Goal: Task Accomplishment & Management: Manage account settings

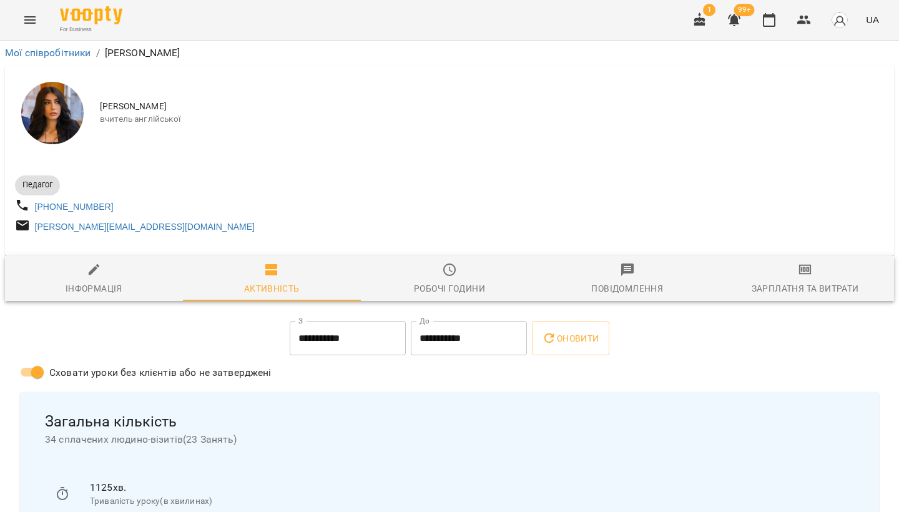
click at [367, 346] on input "**********" at bounding box center [348, 338] width 116 height 35
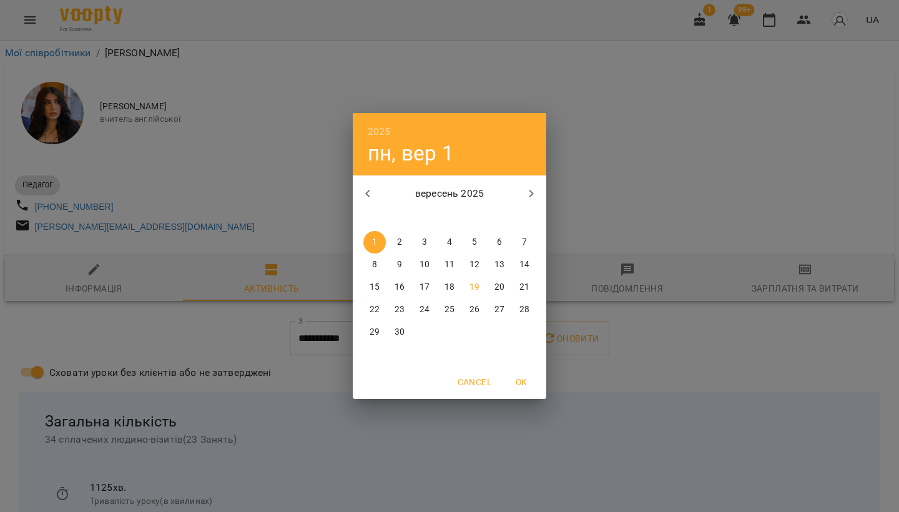
click at [367, 192] on icon "button" at bounding box center [367, 193] width 4 height 7
click at [473, 237] on p "1" at bounding box center [474, 242] width 5 height 12
type input "**********"
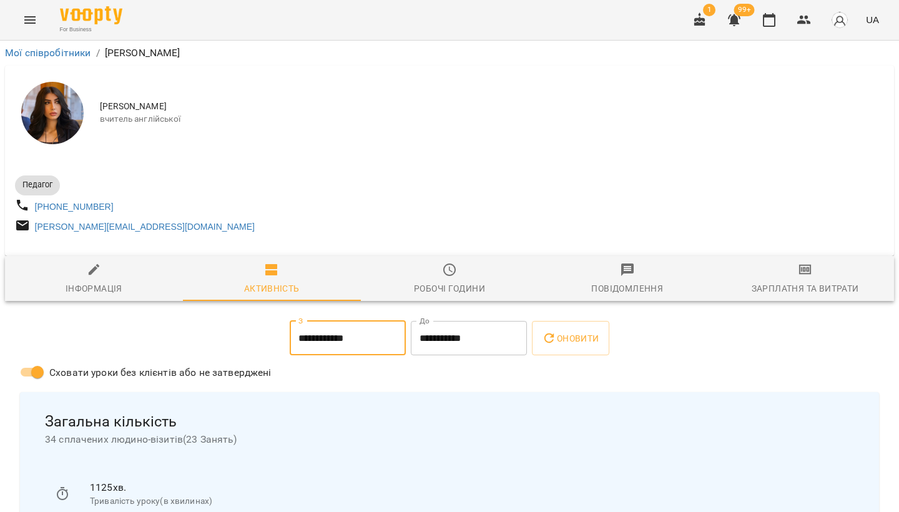
click at [468, 350] on input "**********" at bounding box center [469, 338] width 116 height 35
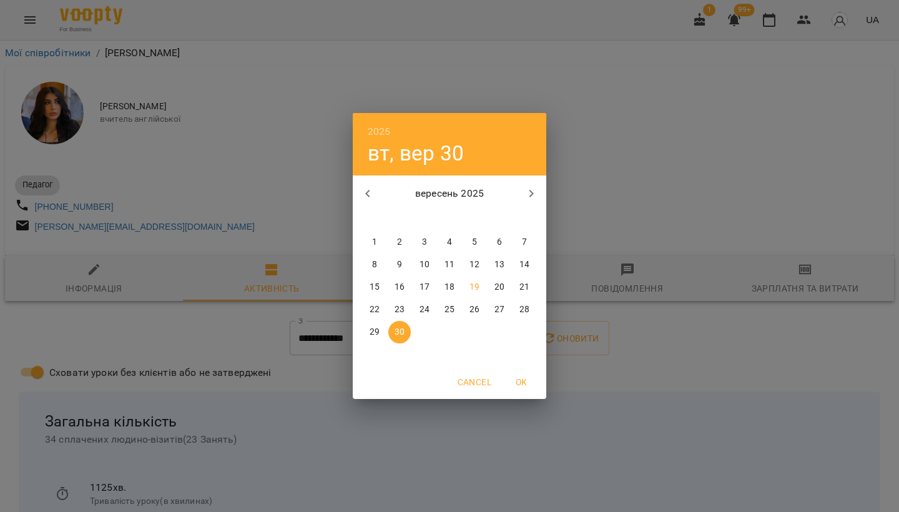
click at [367, 191] on icon "button" at bounding box center [367, 193] width 15 height 15
click at [526, 335] on p "31" at bounding box center [524, 332] width 10 height 12
type input "**********"
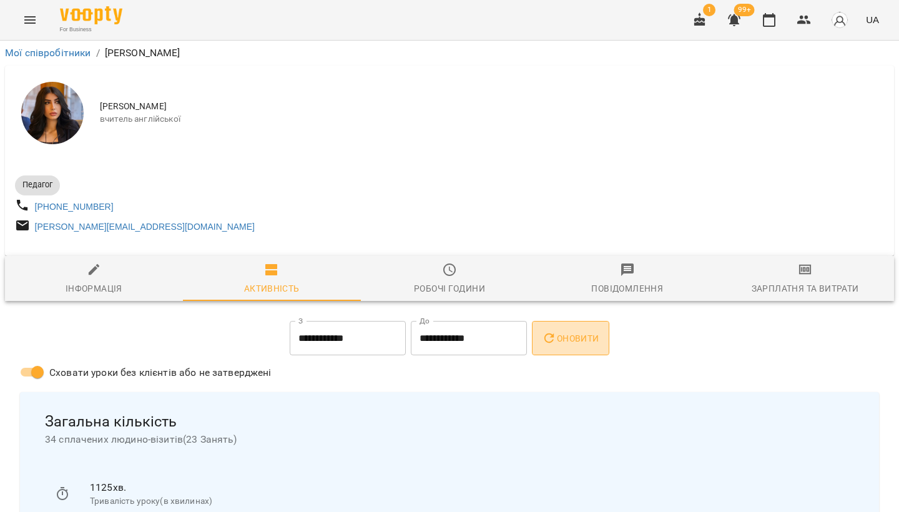
click at [592, 342] on span "Оновити" at bounding box center [570, 338] width 57 height 15
click at [586, 338] on span "Оновити" at bounding box center [570, 338] width 57 height 15
click at [574, 345] on span "Оновити" at bounding box center [570, 338] width 57 height 15
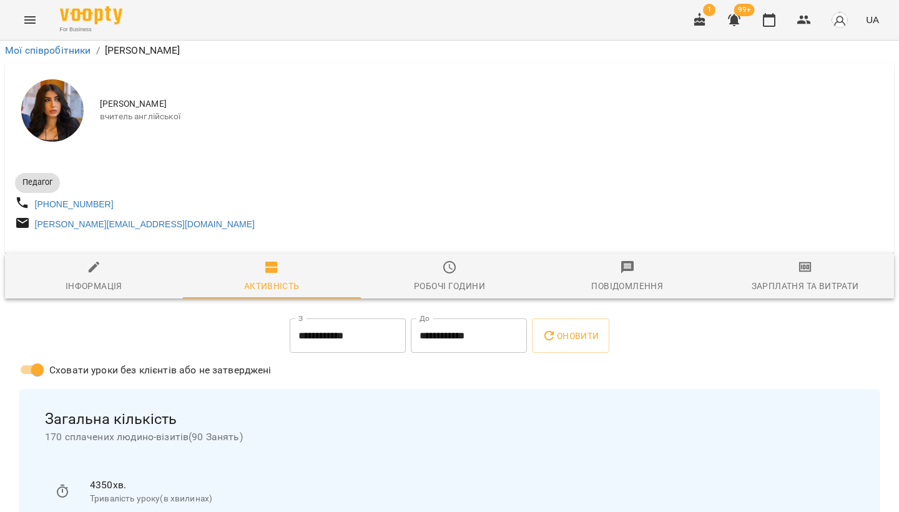
scroll to position [1119, 0]
click at [730, 475] on li "100" at bounding box center [725, 479] width 37 height 22
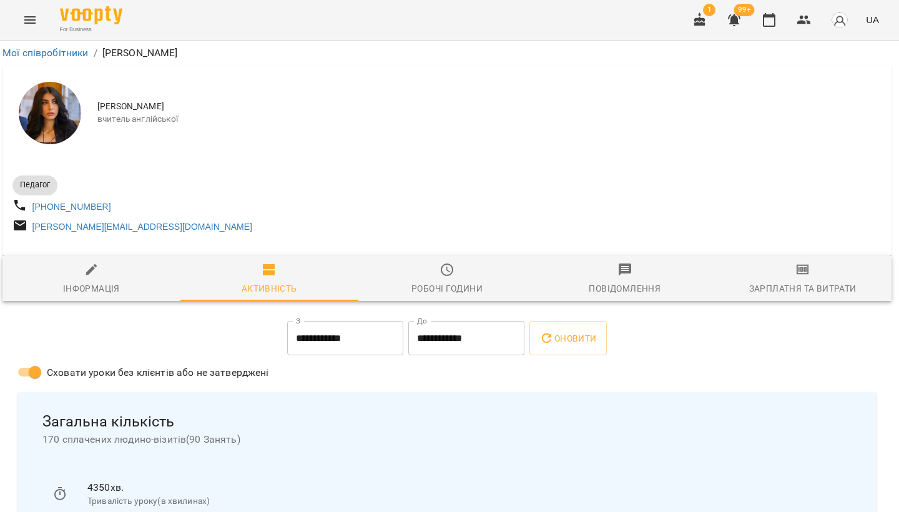
scroll to position [0, 2]
click at [61, 52] on link "Мої співробітники" at bounding box center [45, 53] width 86 height 12
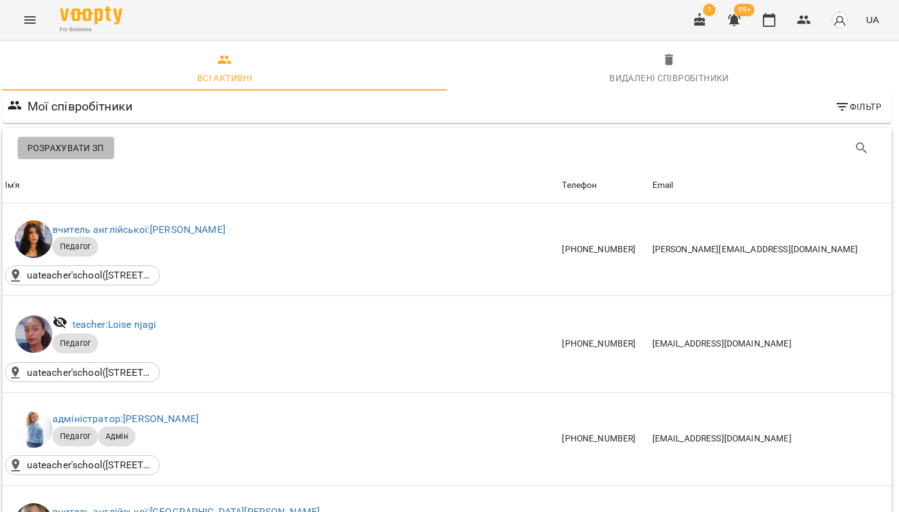
click at [71, 146] on span "Розрахувати ЗП" at bounding box center [65, 147] width 77 height 15
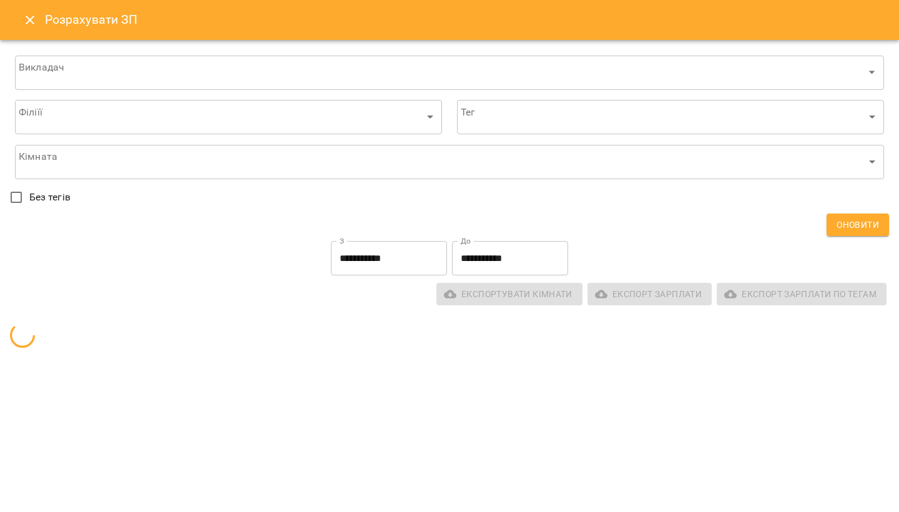
click at [372, 260] on input "**********" at bounding box center [389, 258] width 116 height 35
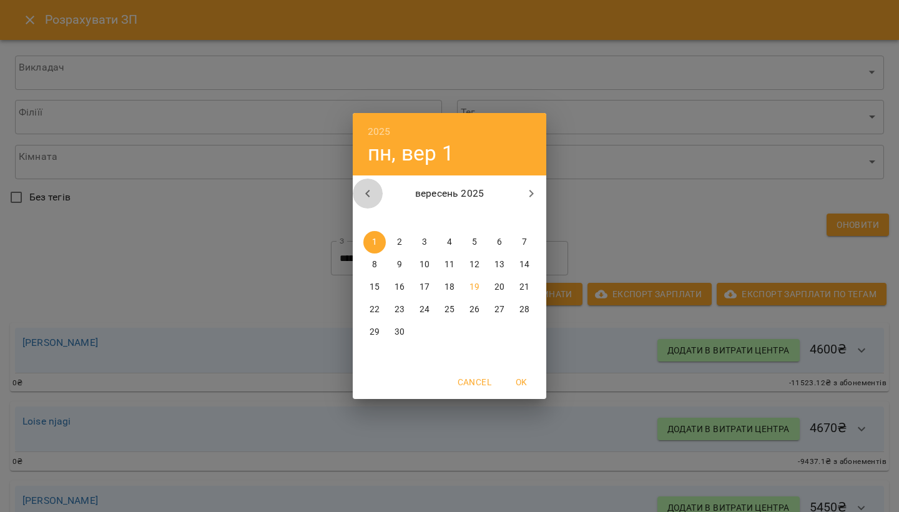
click at [366, 191] on icon "button" at bounding box center [367, 193] width 15 height 15
click at [471, 243] on span "1" at bounding box center [474, 242] width 22 height 12
type input "**********"
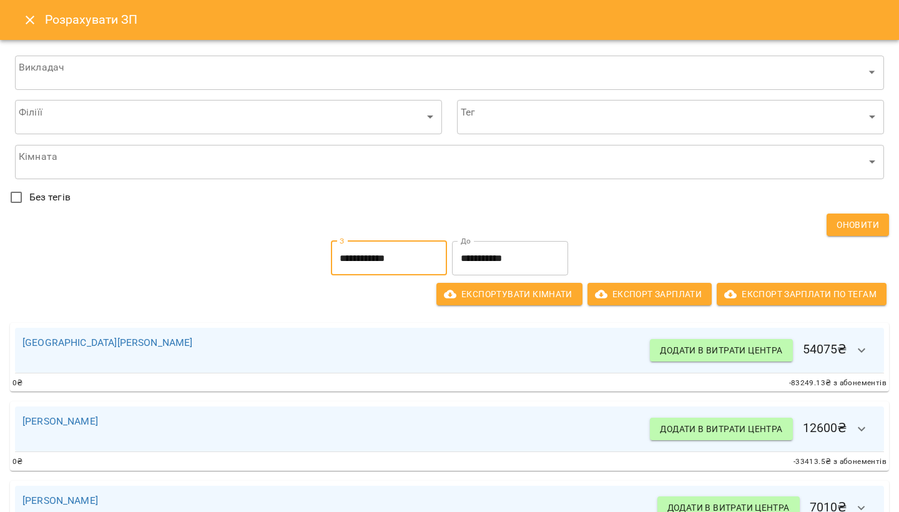
click at [505, 260] on input "**********" at bounding box center [510, 258] width 116 height 35
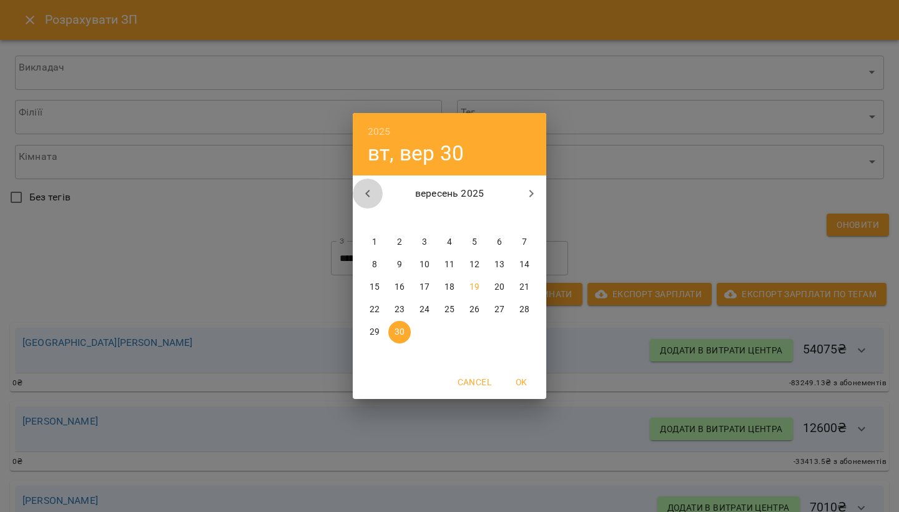
click at [372, 190] on icon "button" at bounding box center [367, 193] width 15 height 15
click at [519, 330] on span "31" at bounding box center [524, 332] width 22 height 12
type input "**********"
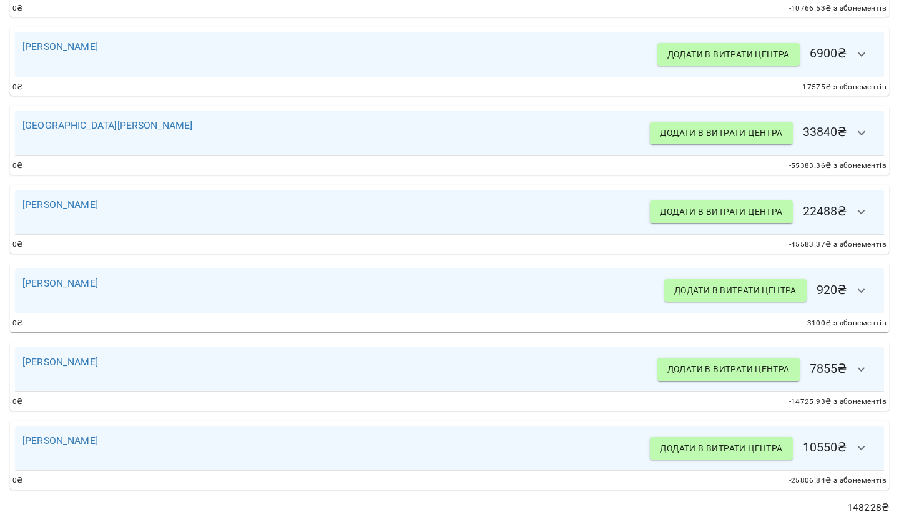
scroll to position [1029, 0]
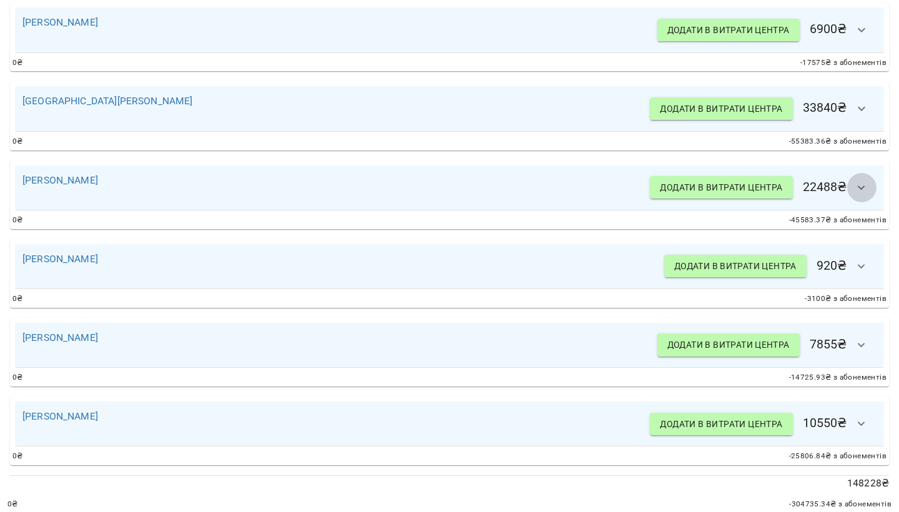
click at [863, 181] on icon "button" at bounding box center [861, 187] width 15 height 15
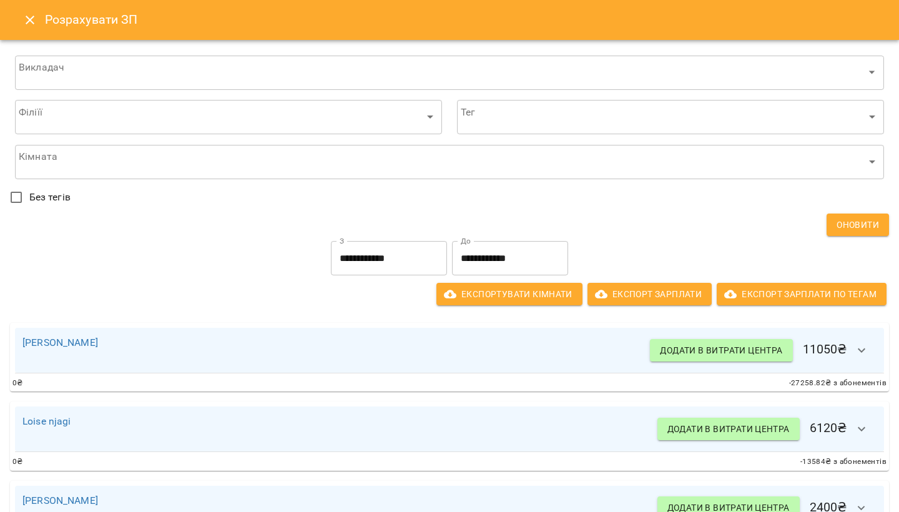
scroll to position [0, 0]
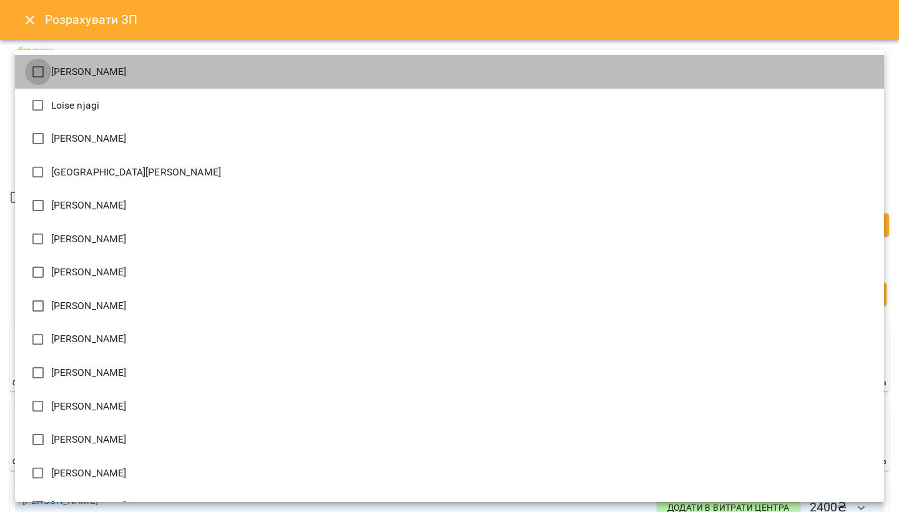
type input "**********"
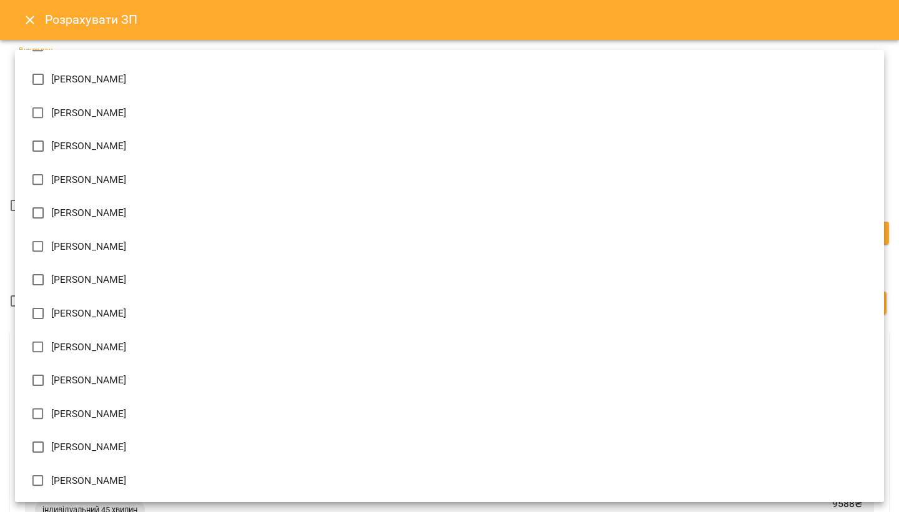
scroll to position [293, 0]
click at [895, 273] on div at bounding box center [449, 256] width 899 height 512
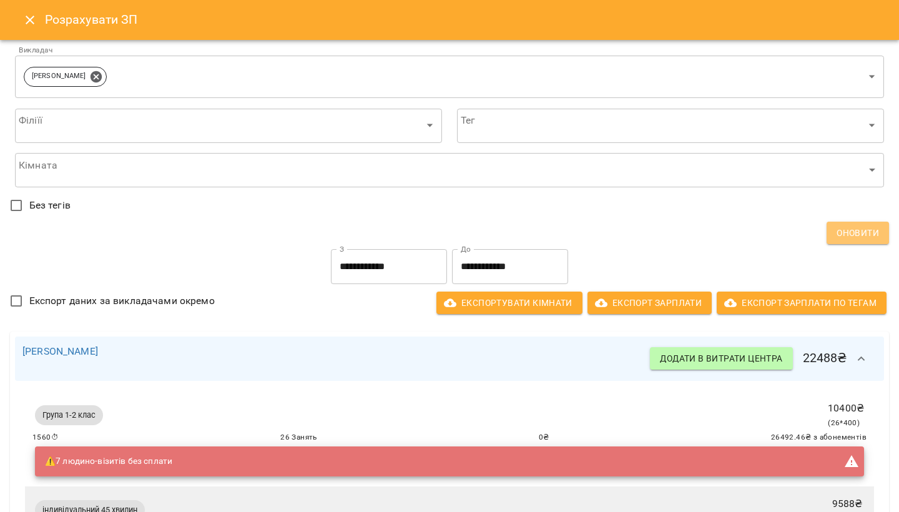
click at [861, 227] on span "Оновити" at bounding box center [858, 232] width 42 height 15
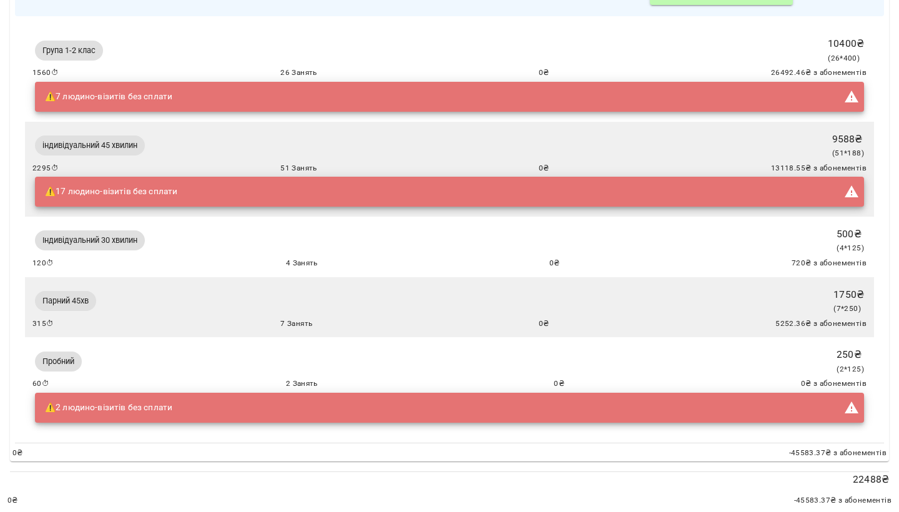
scroll to position [176, 0]
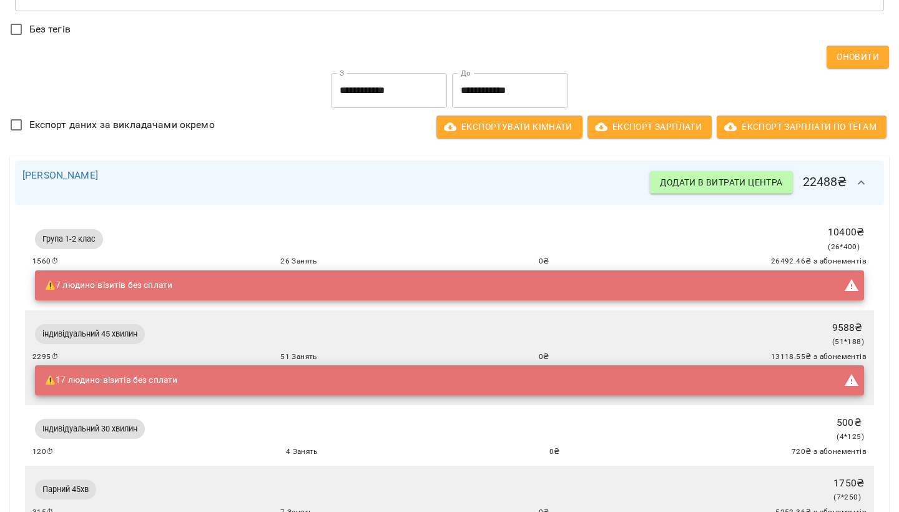
click at [283, 287] on div "⚠️ 7 людино-візитів без сплати" at bounding box center [449, 285] width 829 height 30
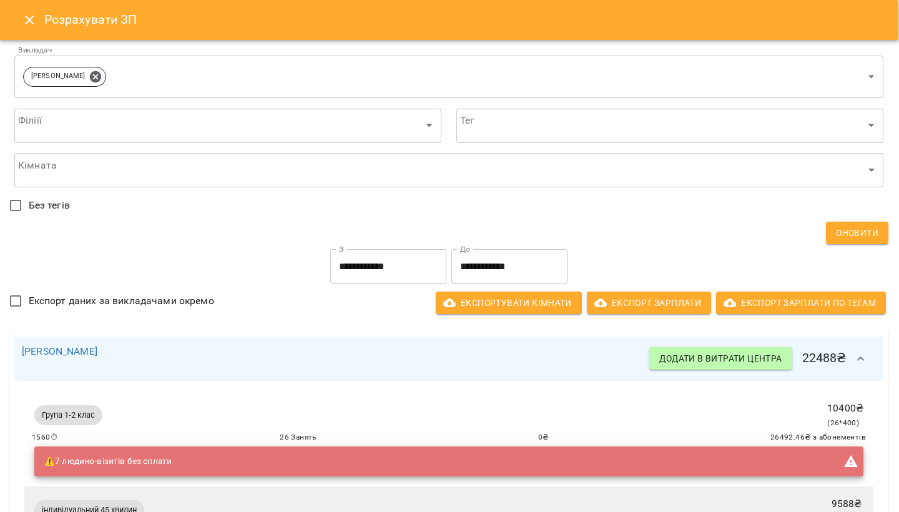
scroll to position [0, 1]
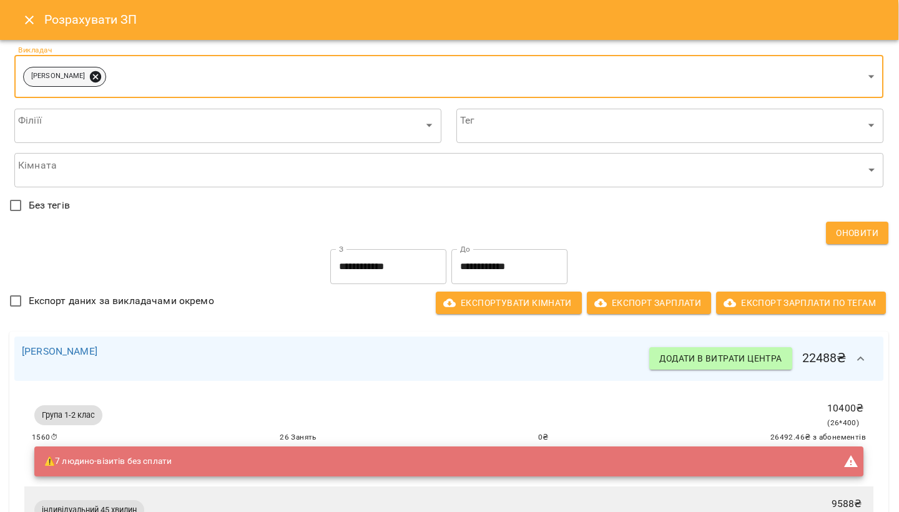
click at [100, 77] on icon at bounding box center [95, 76] width 11 height 11
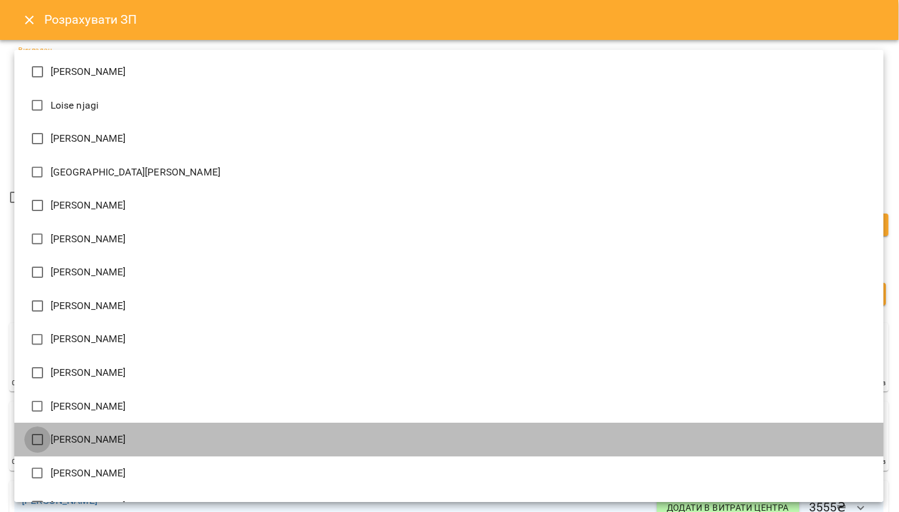
type input "**********"
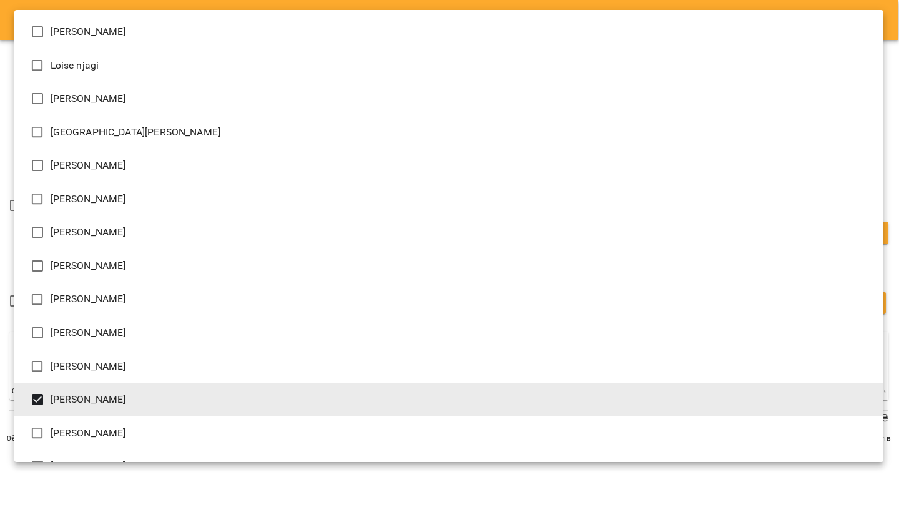
click at [891, 134] on div at bounding box center [449, 256] width 899 height 512
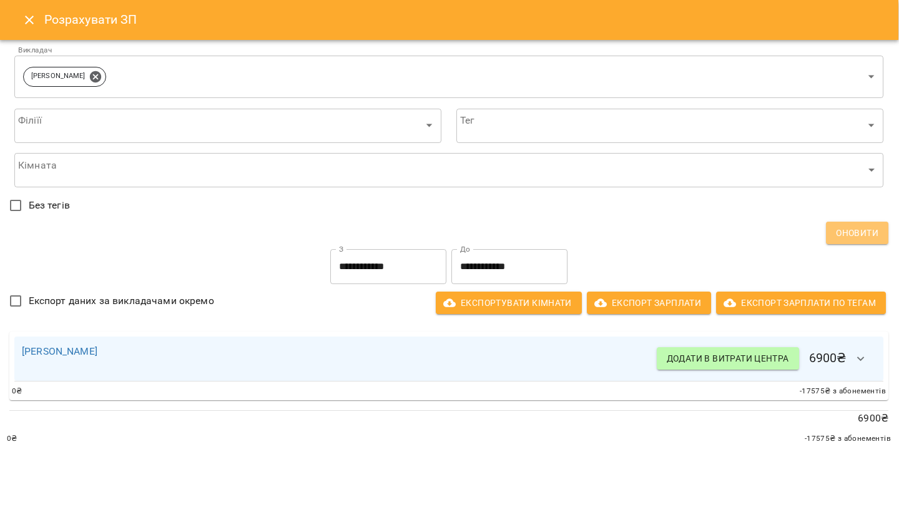
click at [867, 227] on span "Оновити" at bounding box center [857, 232] width 42 height 15
click at [870, 234] on span "Оновити" at bounding box center [857, 232] width 42 height 15
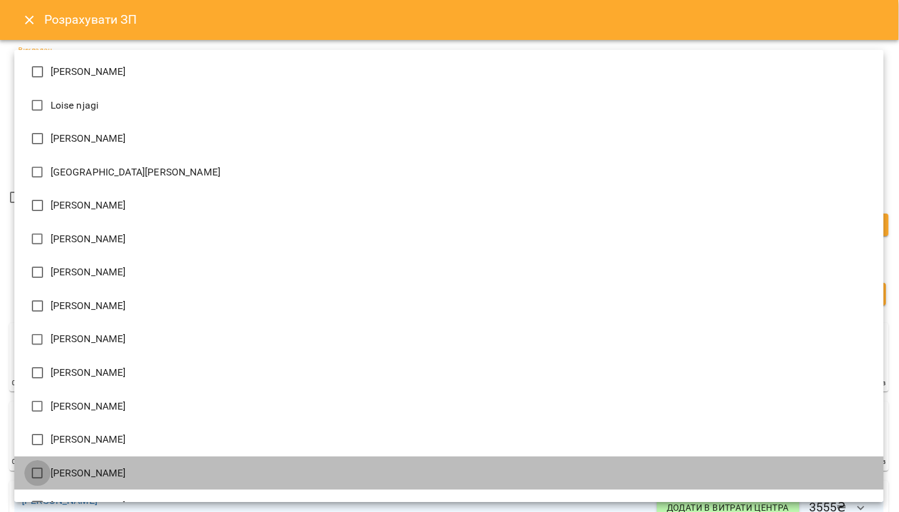
type input "**********"
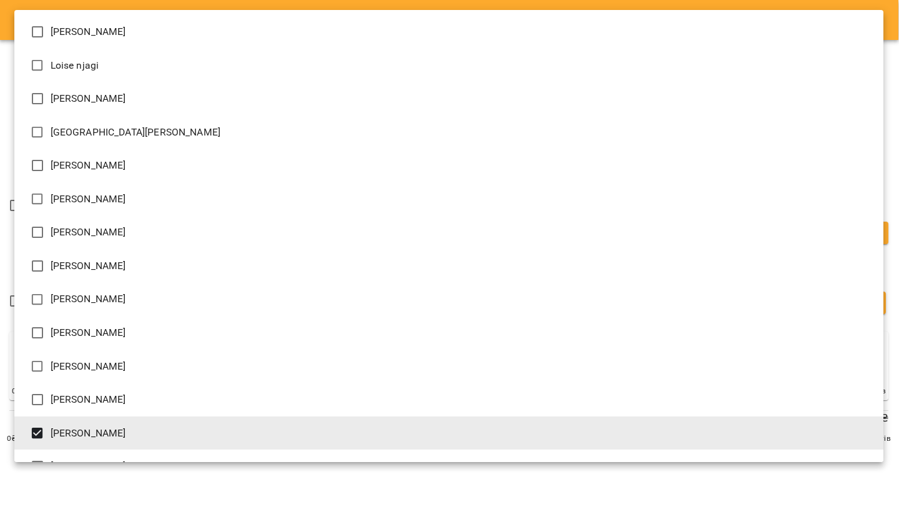
click at [892, 130] on div at bounding box center [449, 256] width 899 height 512
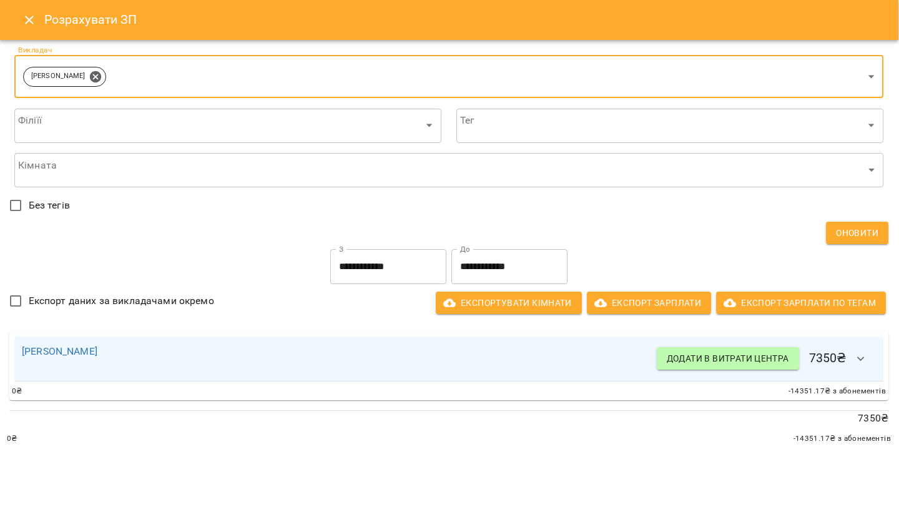
click at [842, 236] on span "Оновити" at bounding box center [857, 232] width 42 height 15
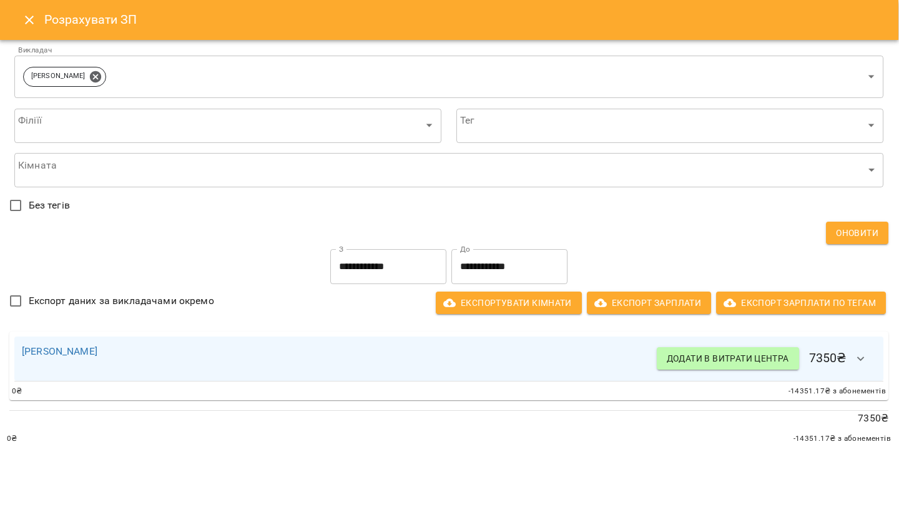
click at [862, 356] on icon "button" at bounding box center [861, 359] width 15 height 15
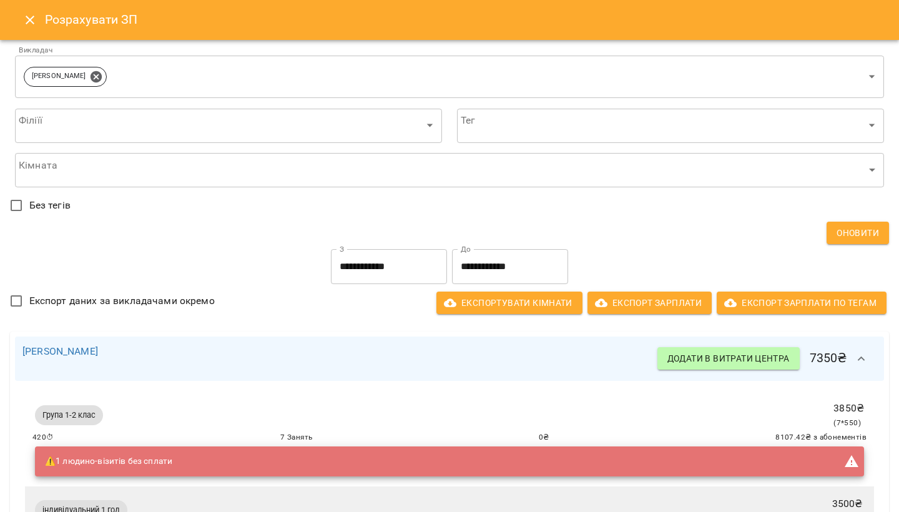
scroll to position [0, 0]
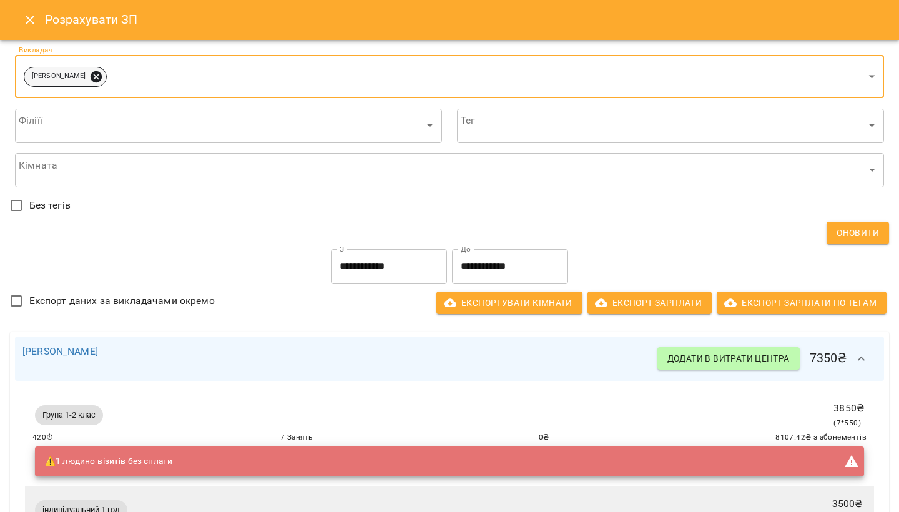
click at [91, 76] on icon at bounding box center [96, 76] width 11 height 11
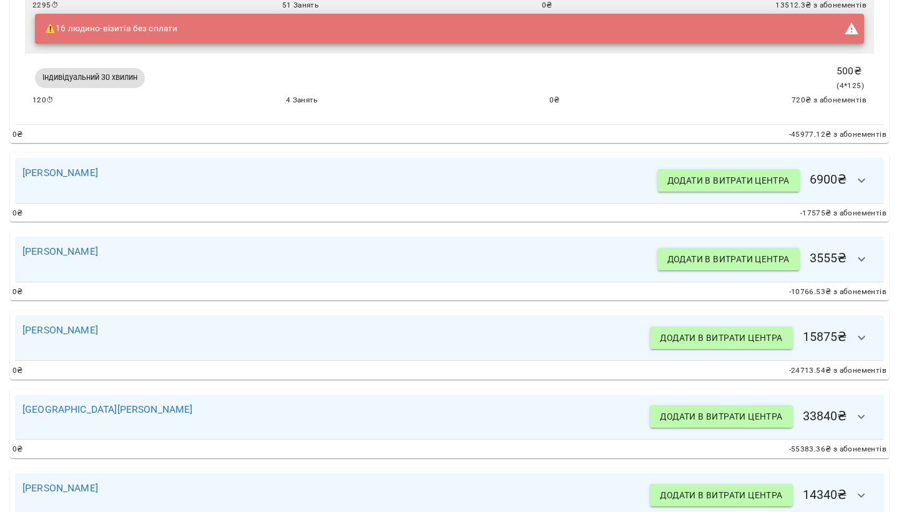
scroll to position [1000, 0]
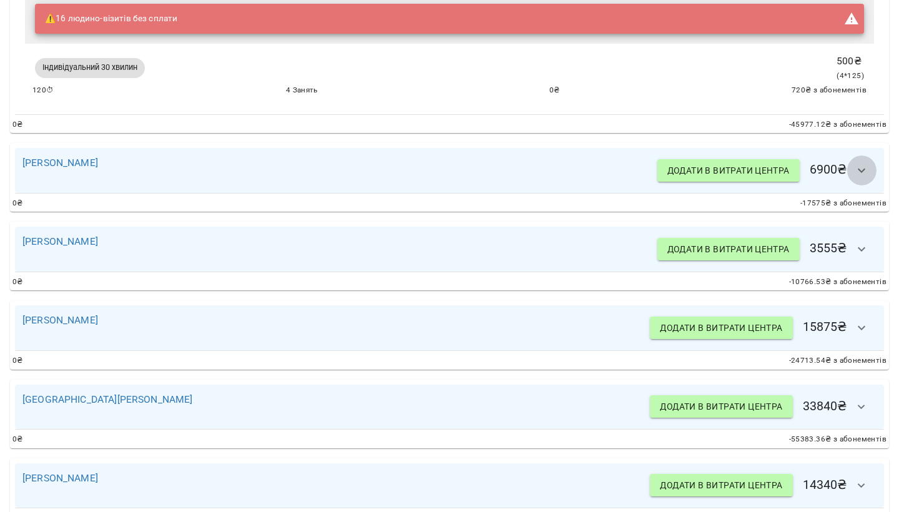
click at [862, 164] on icon "button" at bounding box center [861, 170] width 15 height 15
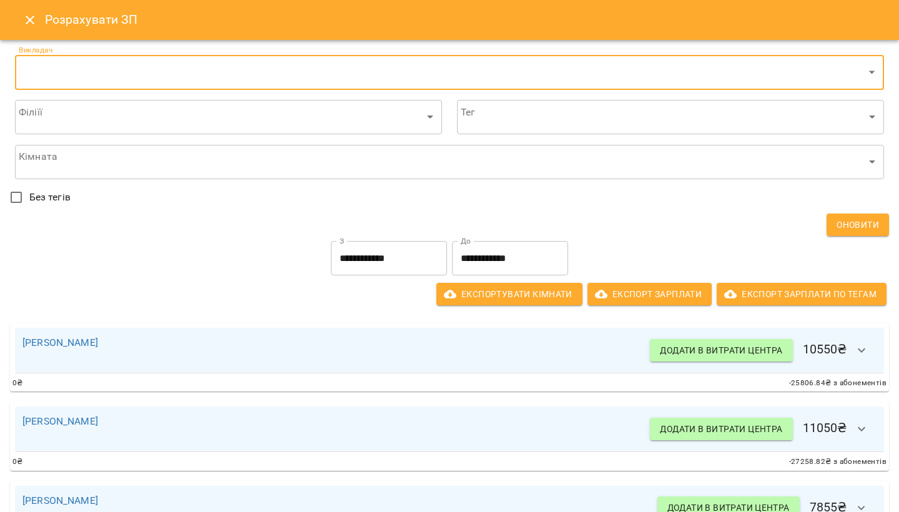
scroll to position [0, 0]
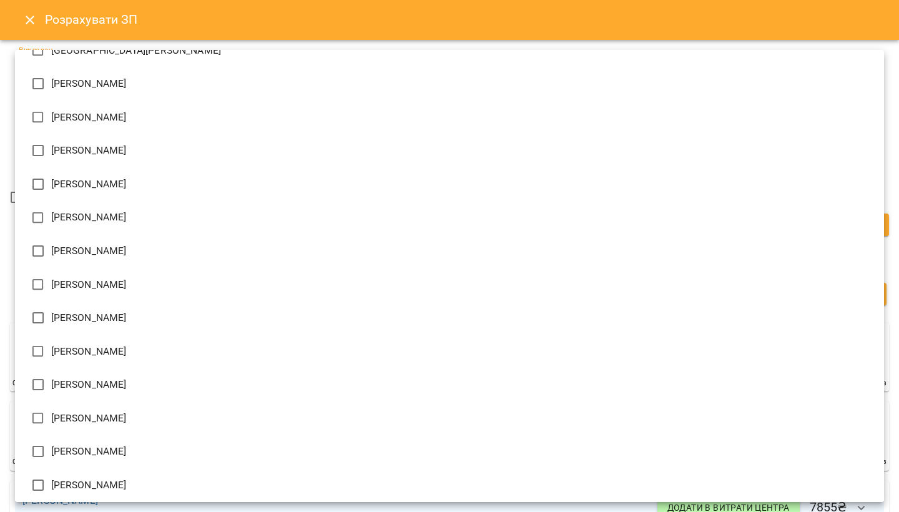
scroll to position [131, 0]
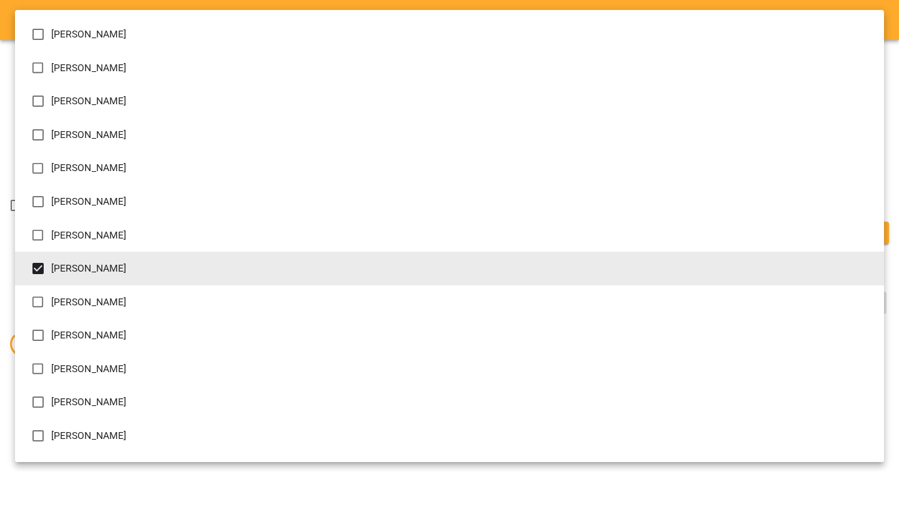
type input "**********"
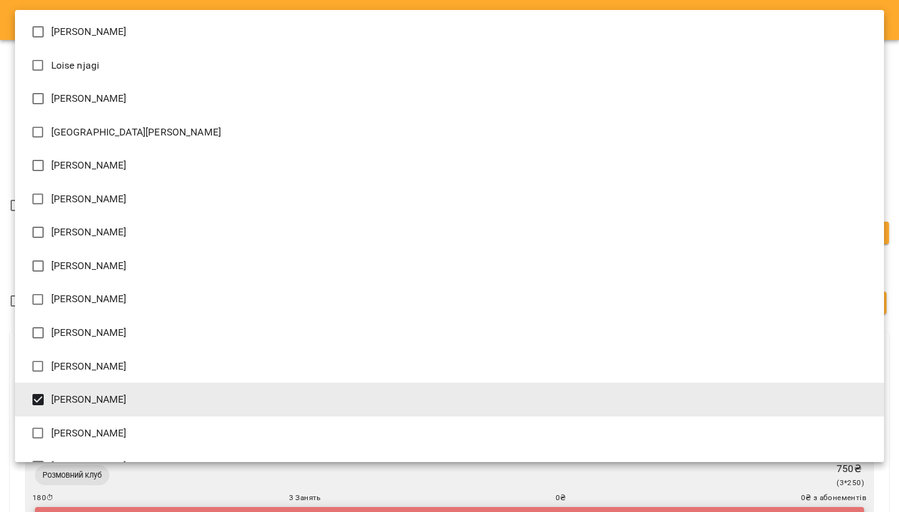
scroll to position [0, 0]
click at [881, 485] on div at bounding box center [449, 256] width 899 height 512
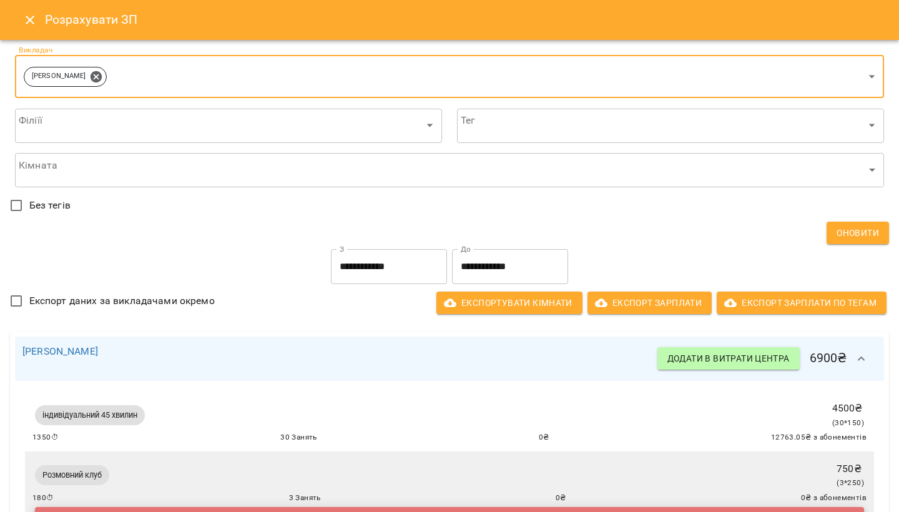
click at [863, 230] on span "Оновити" at bounding box center [858, 232] width 42 height 15
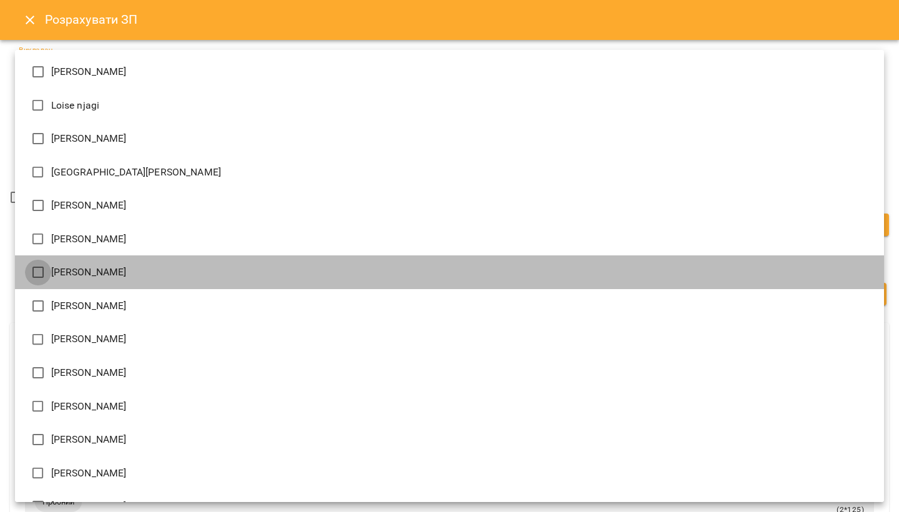
type input "**********"
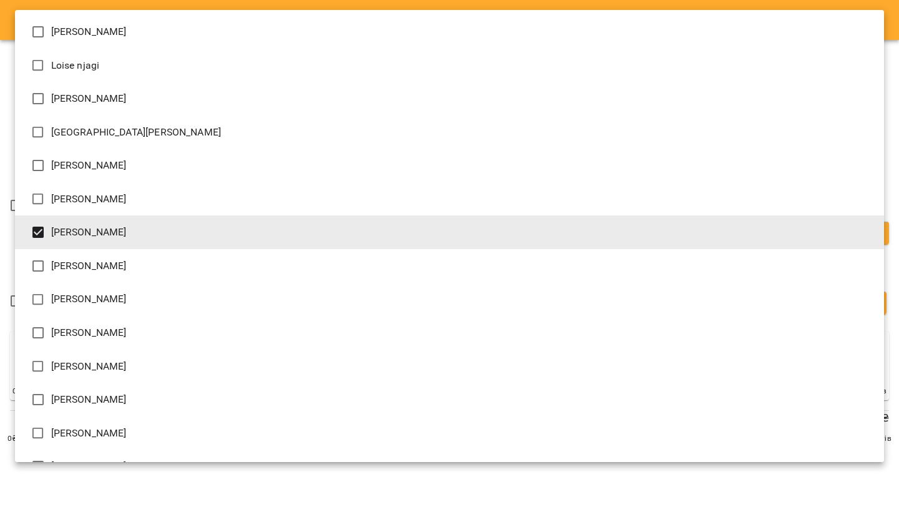
click at [892, 192] on div at bounding box center [449, 256] width 899 height 512
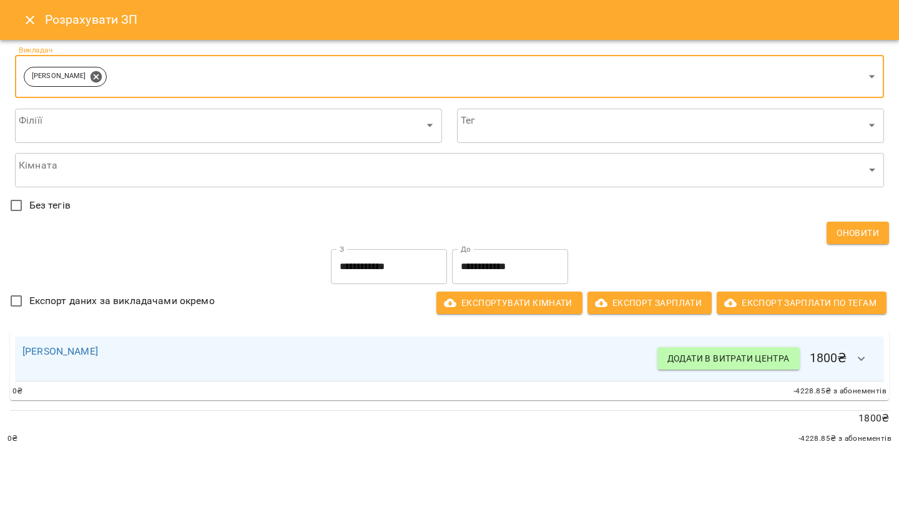
click at [848, 232] on span "Оновити" at bounding box center [858, 232] width 42 height 15
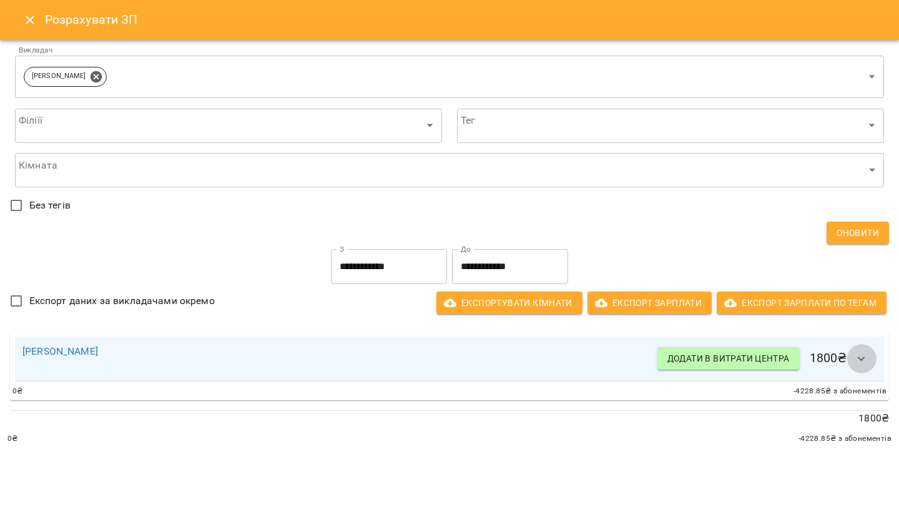
click at [860, 358] on icon "button" at bounding box center [861, 359] width 7 height 4
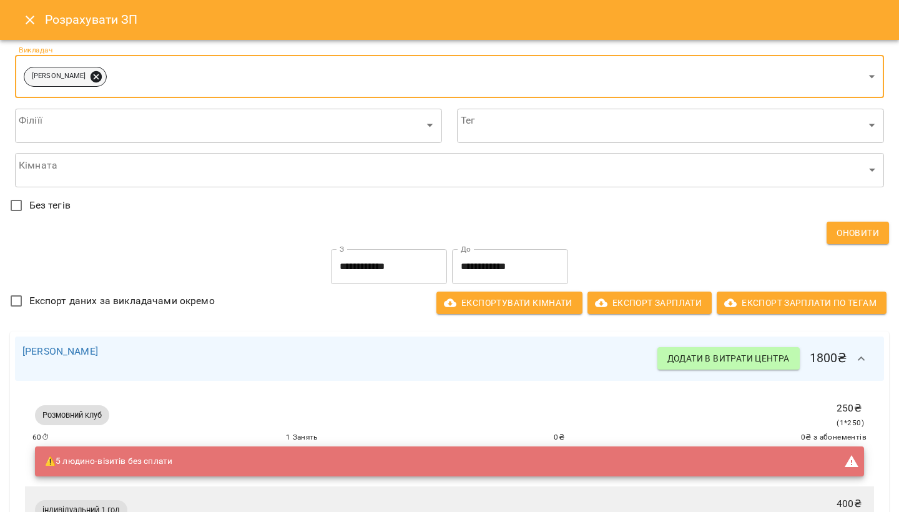
click at [91, 73] on icon at bounding box center [96, 76] width 11 height 11
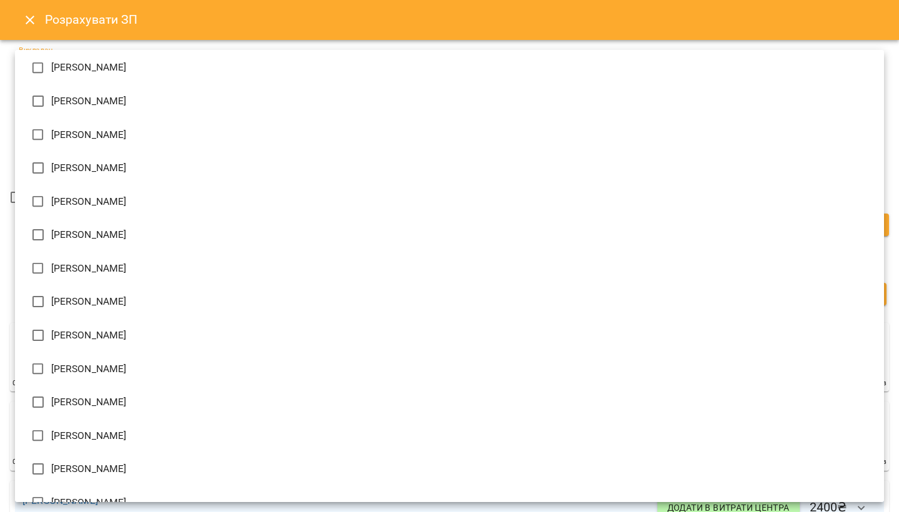
scroll to position [282, 0]
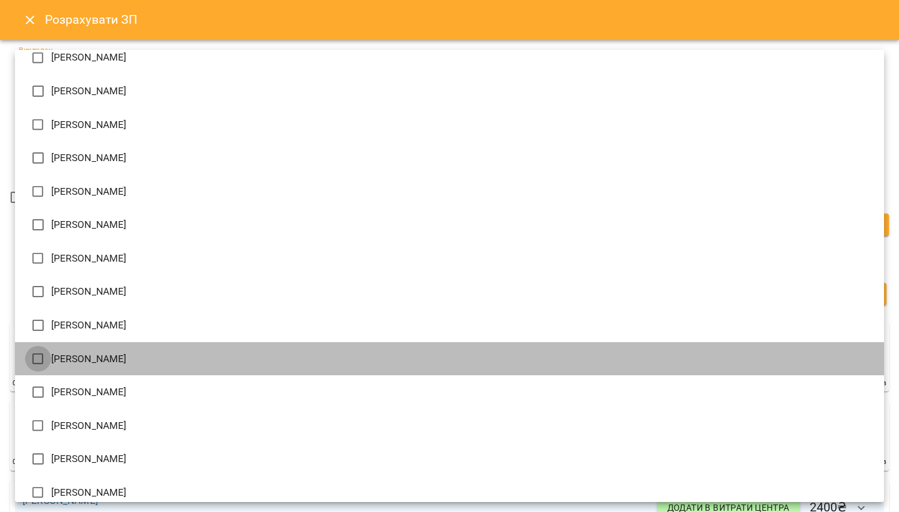
type input "**********"
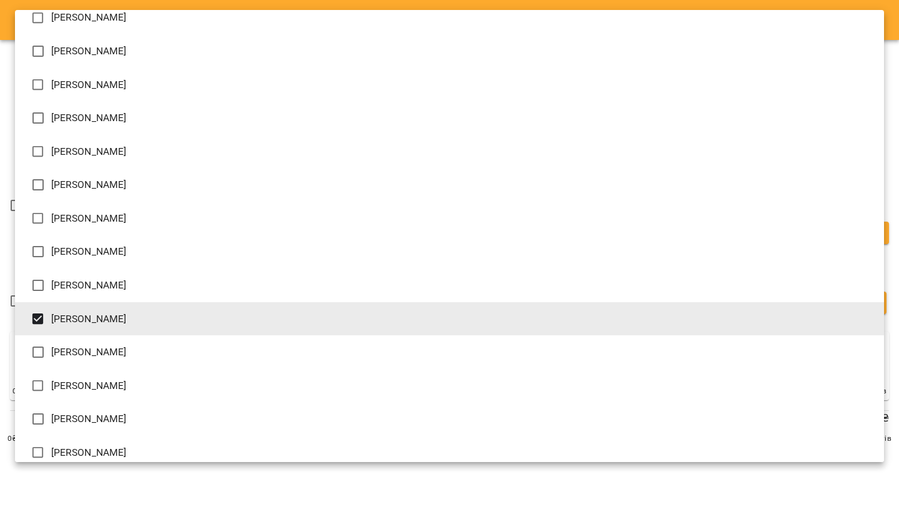
click at [896, 196] on div at bounding box center [449, 256] width 899 height 512
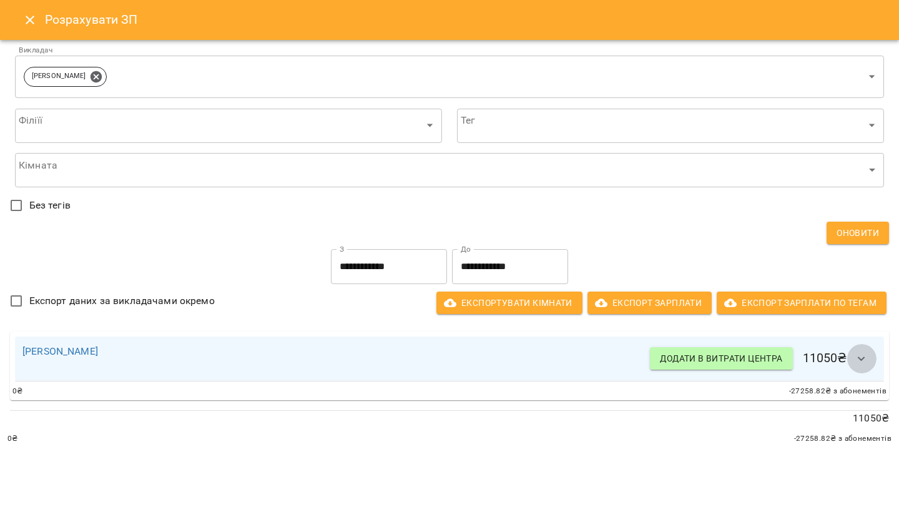
click at [860, 359] on icon "button" at bounding box center [861, 359] width 7 height 4
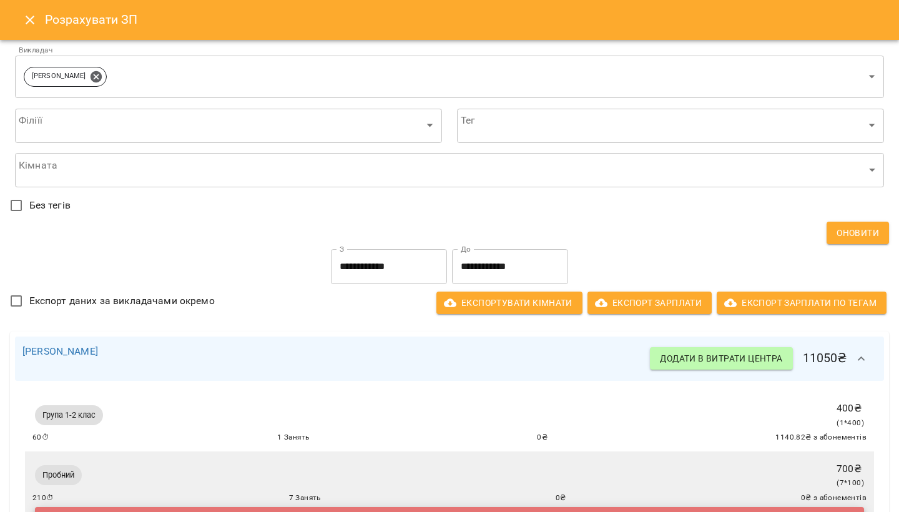
scroll to position [0, 0]
click at [102, 72] on icon at bounding box center [96, 76] width 11 height 11
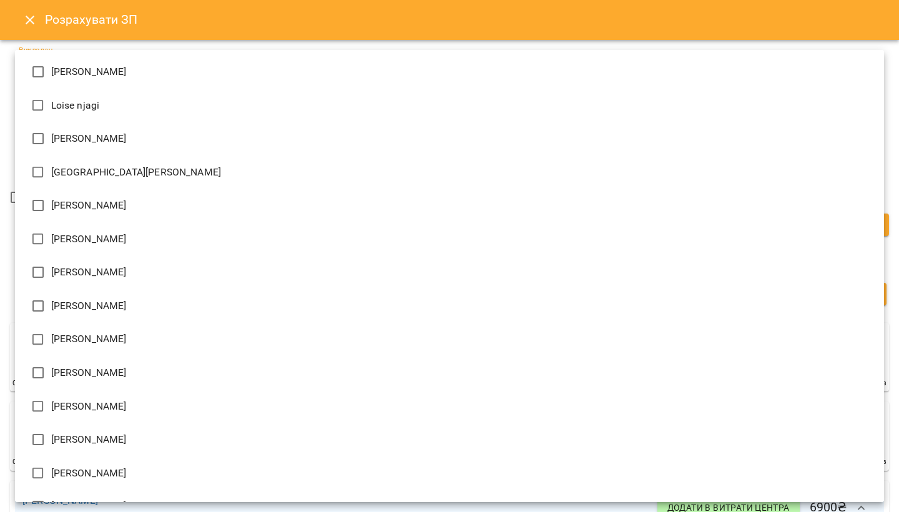
type input "**********"
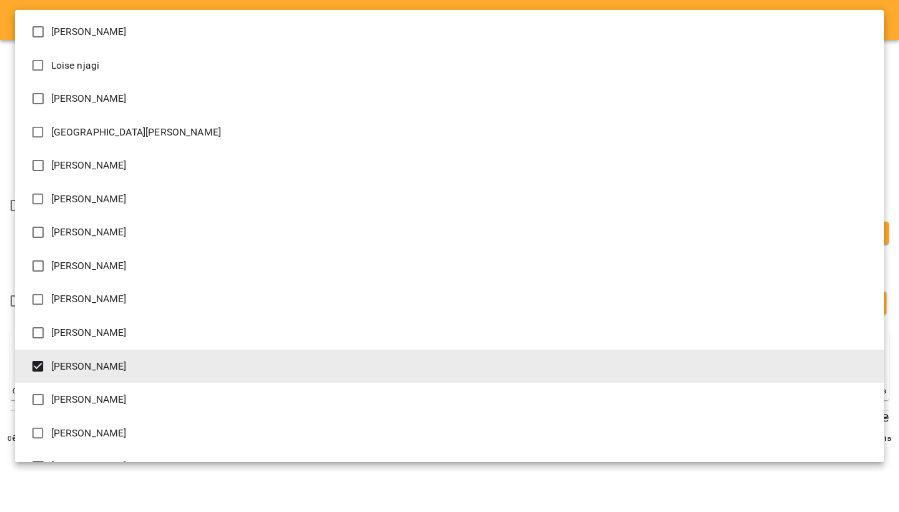
click at [895, 169] on div at bounding box center [449, 256] width 899 height 512
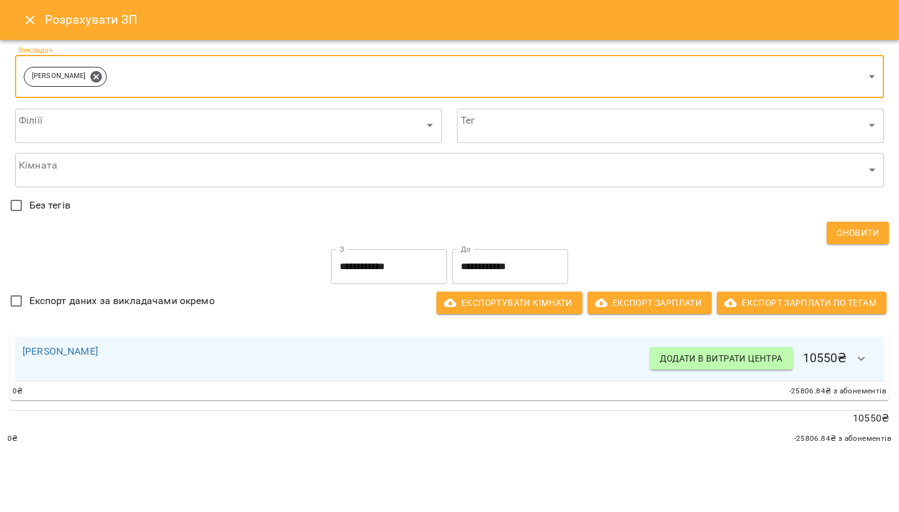
click at [856, 234] on span "Оновити" at bounding box center [858, 232] width 42 height 15
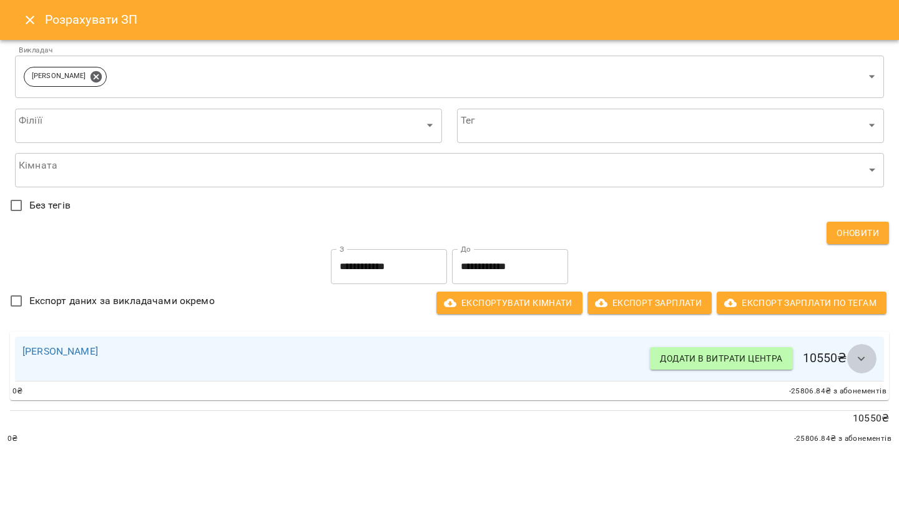
click at [862, 357] on icon "button" at bounding box center [861, 359] width 15 height 15
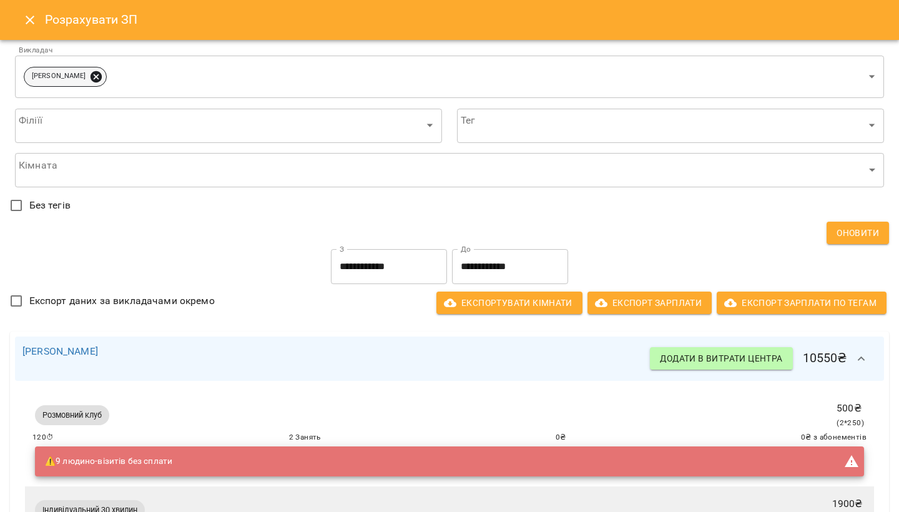
click at [94, 77] on icon at bounding box center [96, 76] width 11 height 11
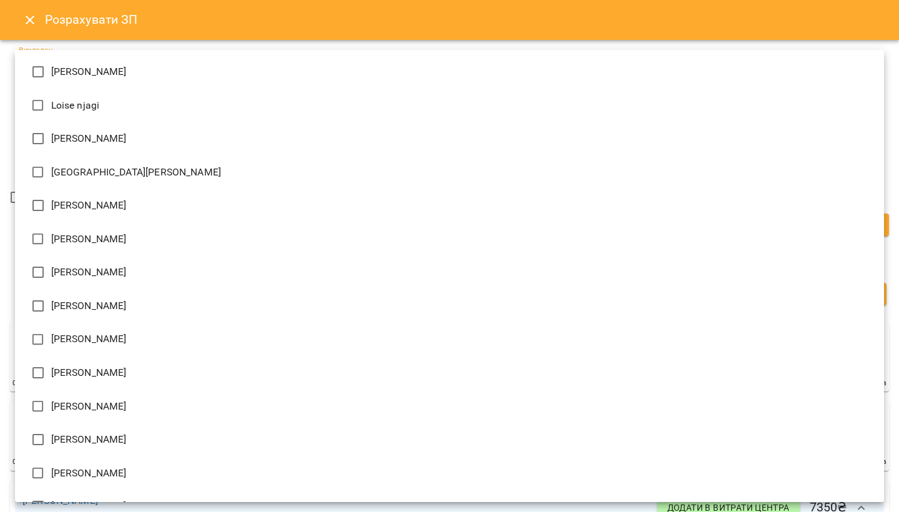
type input "**********"
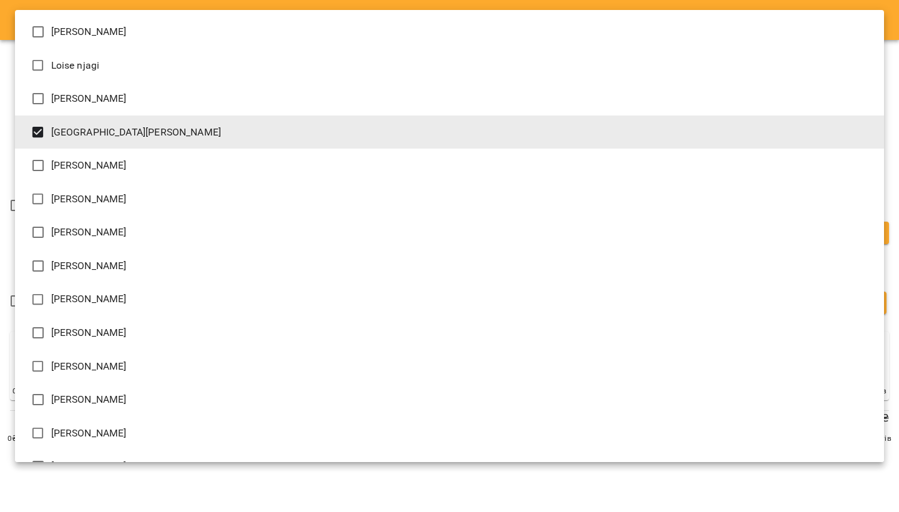
click at [850, 490] on div at bounding box center [449, 256] width 899 height 512
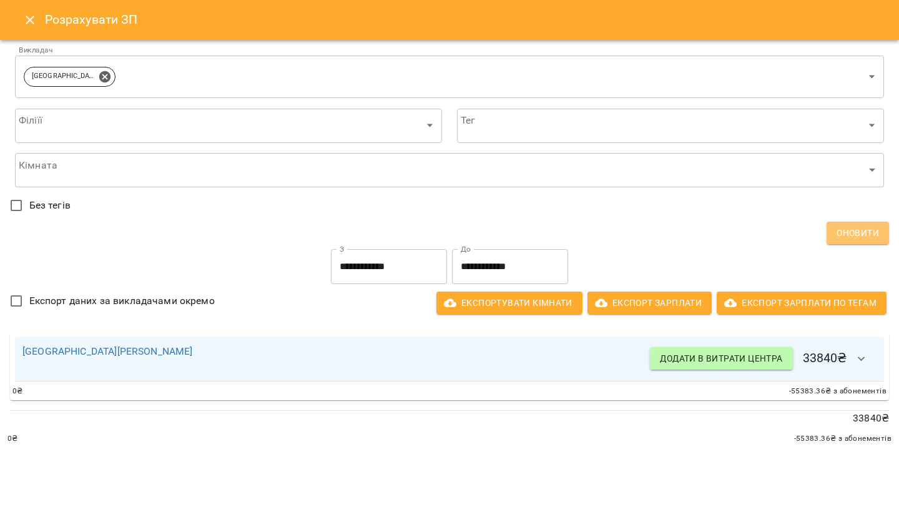
click at [870, 230] on span "Оновити" at bounding box center [858, 232] width 42 height 15
click at [862, 358] on icon "button" at bounding box center [861, 359] width 15 height 15
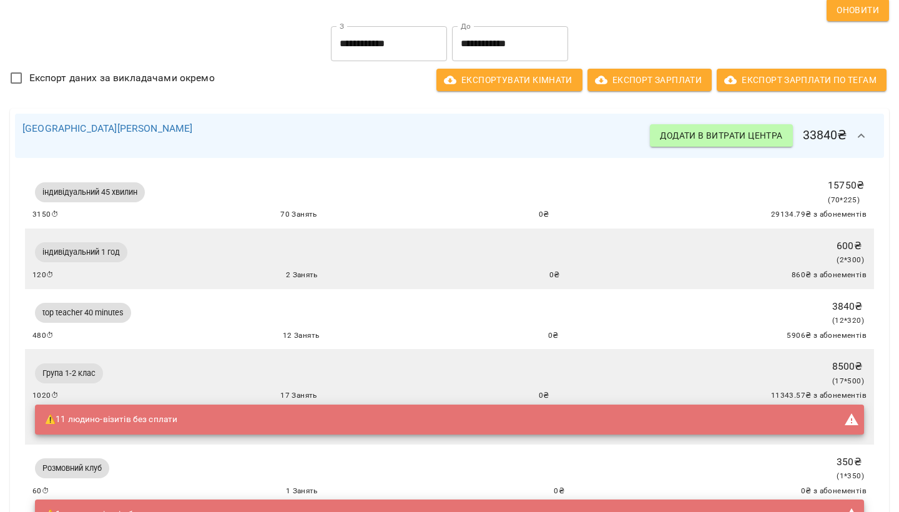
scroll to position [229, 0]
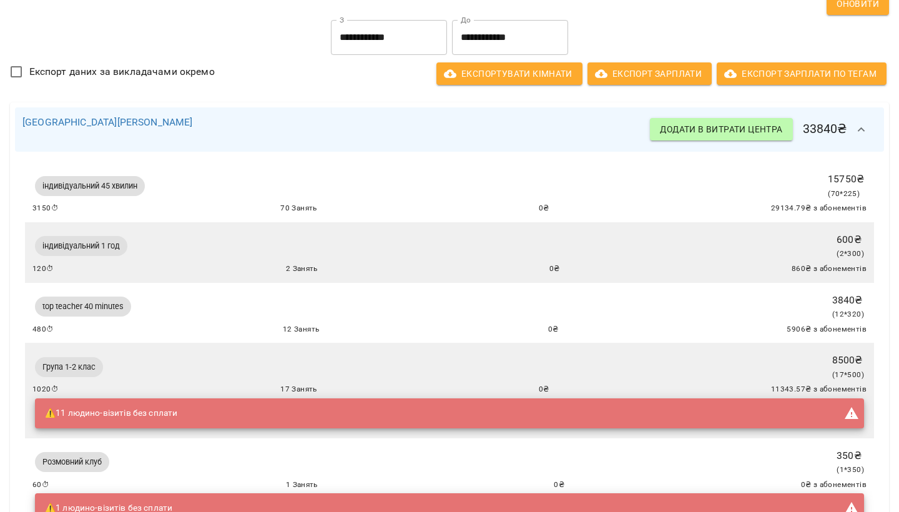
click at [668, 3] on div "Оновити" at bounding box center [449, 4] width 879 height 22
click at [114, 312] on div "top teacher 40 minutes" at bounding box center [83, 307] width 96 height 20
click at [111, 306] on span "top teacher 40 minutes" at bounding box center [83, 306] width 96 height 11
drag, startPoint x: 41, startPoint y: 306, endPoint x: 134, endPoint y: 305, distance: 93.0
click at [134, 305] on div "top teacher 40 minutes" at bounding box center [82, 306] width 101 height 25
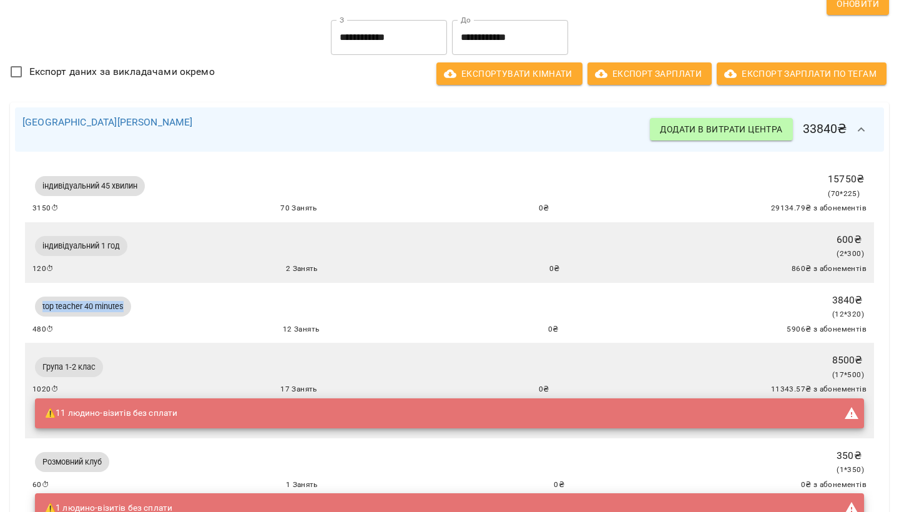
copy span "top teacher 40 minutes"
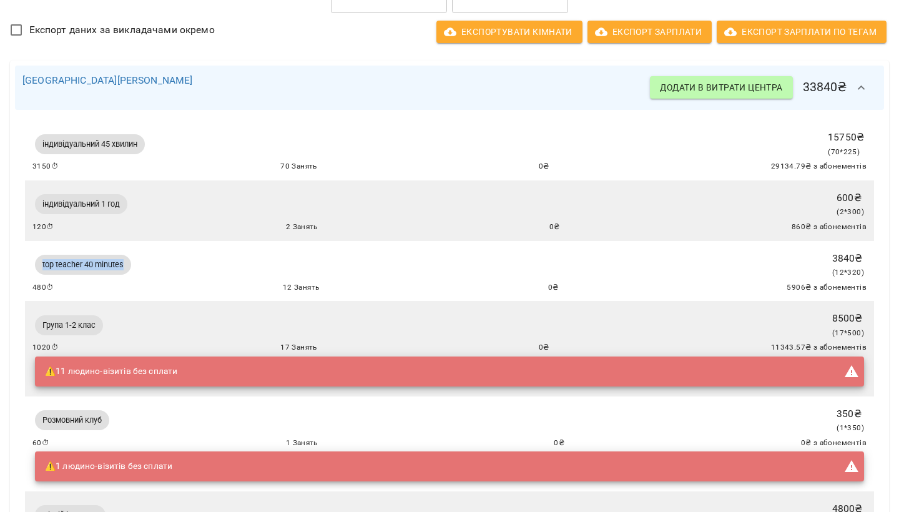
scroll to position [269, 0]
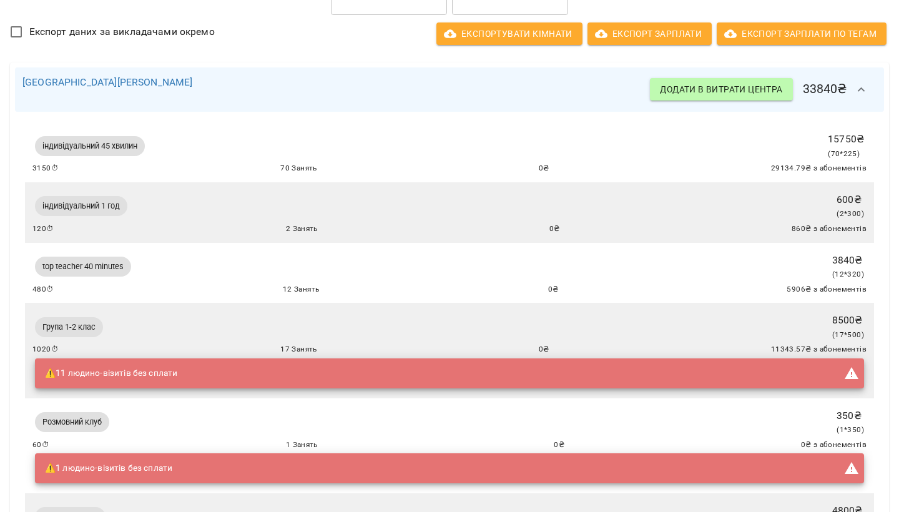
click at [501, 160] on div "індивідуальний 45 хвилин 15750 ₴ ( 70 * 225 ) 3150 ⏱ 70 Занять 0 ₴ 29134.79 ₴ з…" at bounding box center [449, 152] width 834 height 46
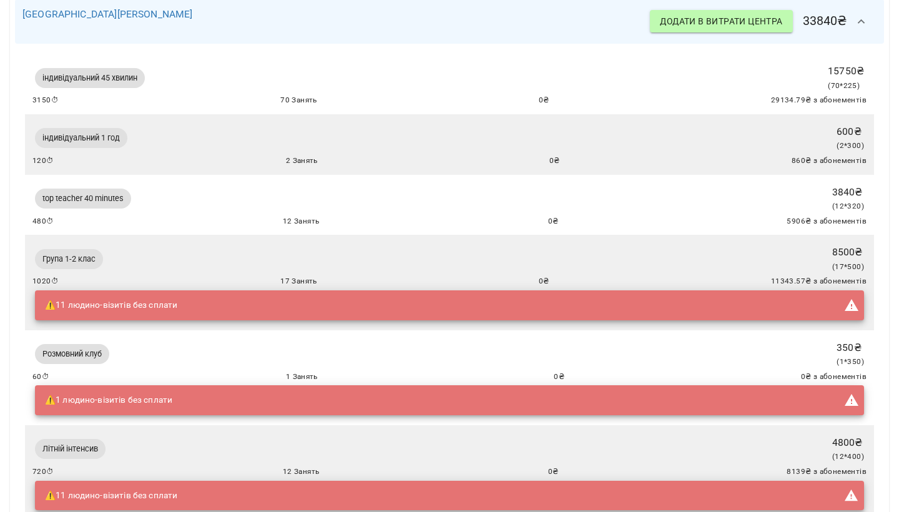
scroll to position [335, 0]
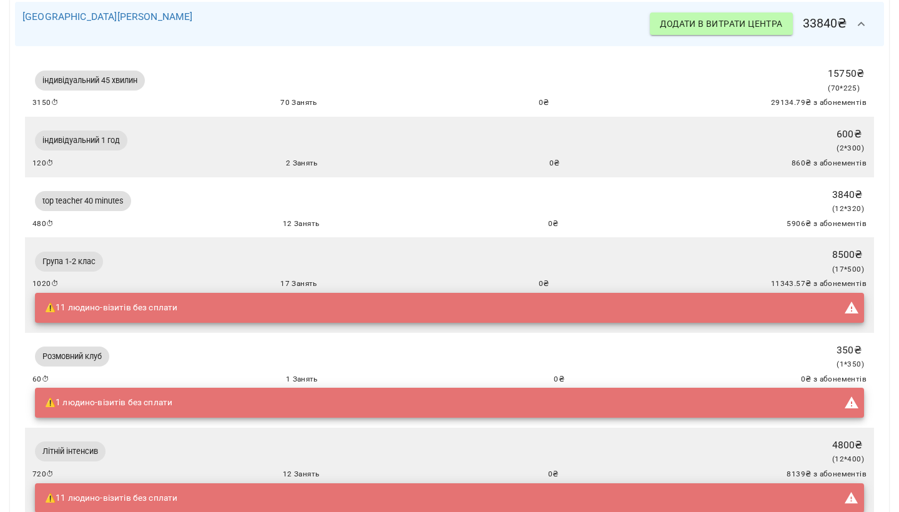
click at [628, 204] on div "top teacher 40 minutes 3840 ₴ ( 12 * 320 ) 480 ⏱ 12 Занять 0 ₴ 5906 ₴ з абонеме…" at bounding box center [449, 208] width 834 height 46
click at [309, 225] on span "12 Занять" at bounding box center [301, 224] width 37 height 12
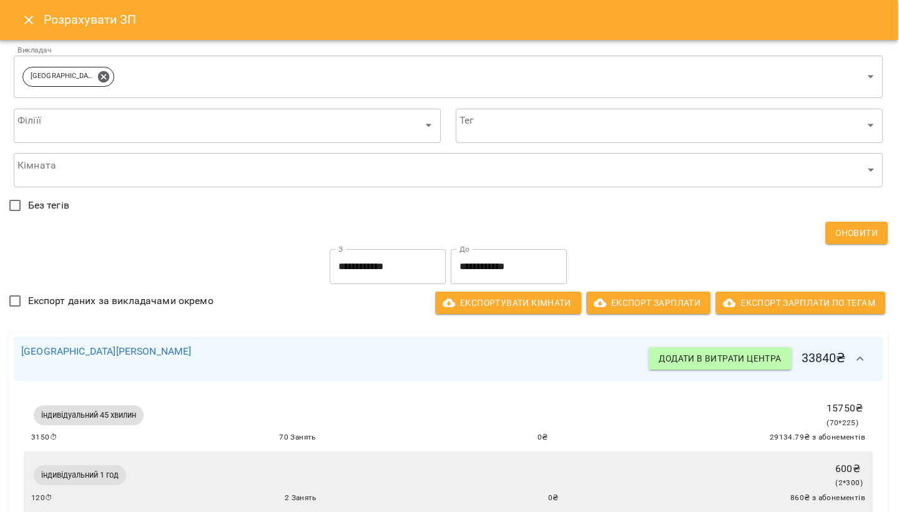
scroll to position [0, 1]
click at [97, 75] on icon at bounding box center [104, 77] width 14 height 14
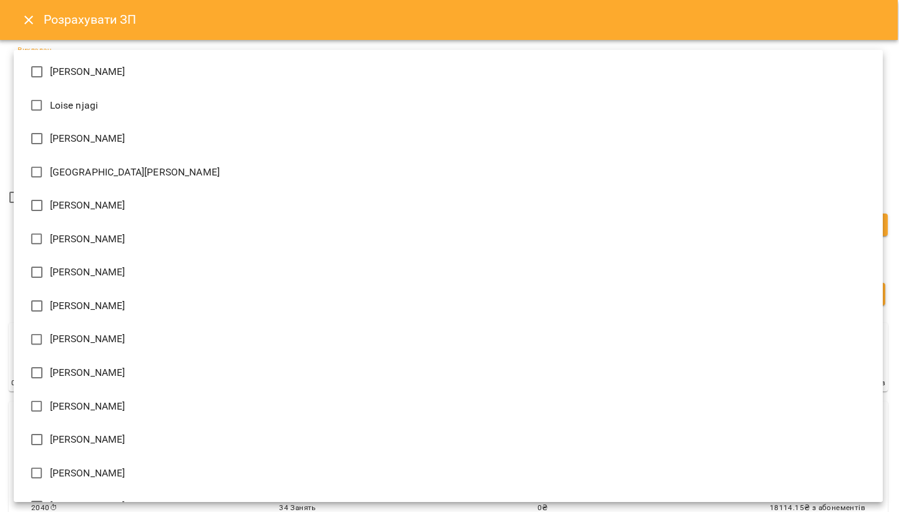
click at [118, 371] on span "[PERSON_NAME]" at bounding box center [88, 372] width 76 height 15
type input "**********"
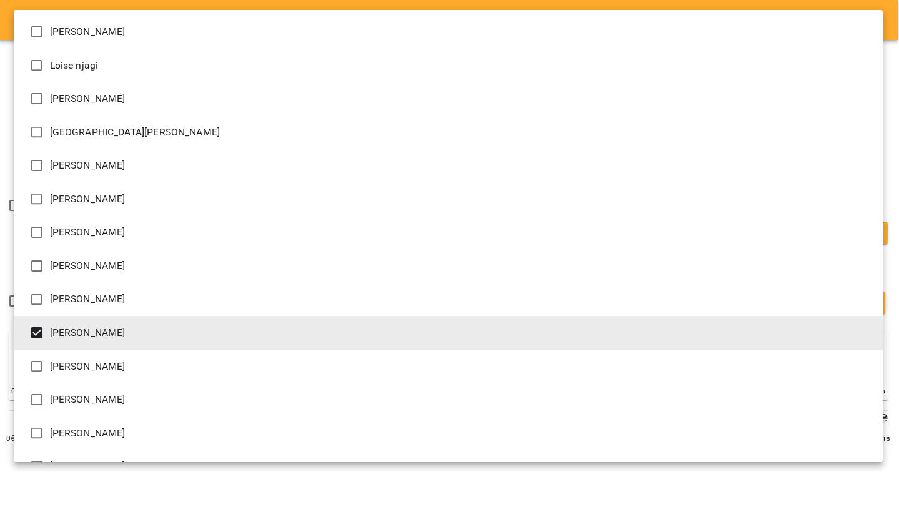
click at [892, 131] on div at bounding box center [449, 256] width 899 height 512
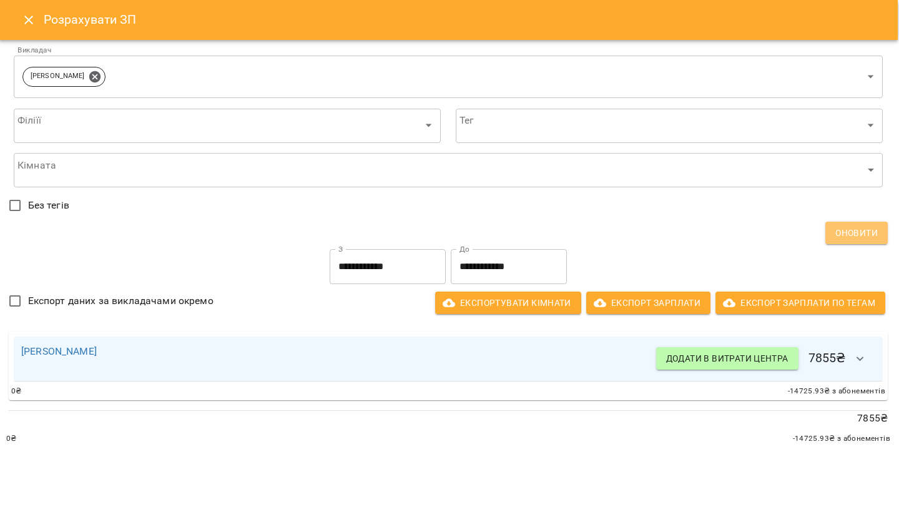
click at [849, 228] on span "Оновити" at bounding box center [856, 232] width 42 height 15
click at [859, 363] on icon "button" at bounding box center [860, 359] width 15 height 15
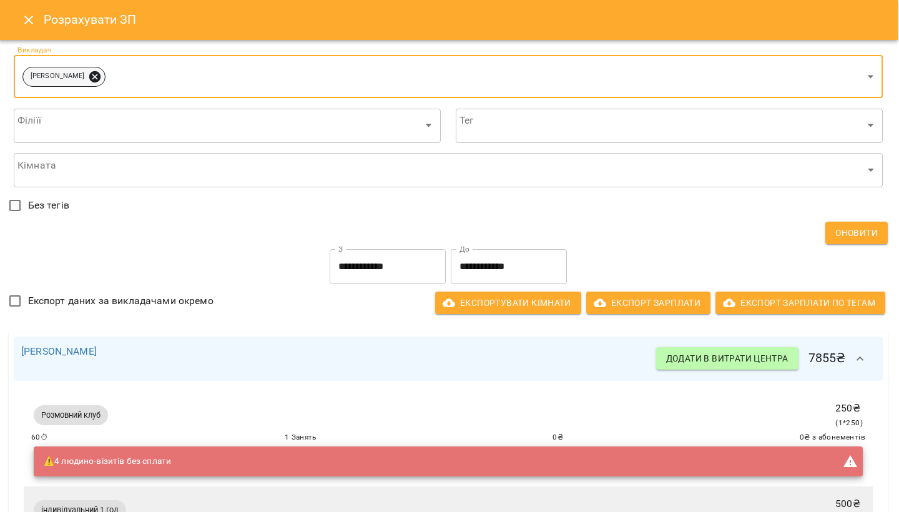
click at [97, 75] on icon at bounding box center [94, 76] width 11 height 11
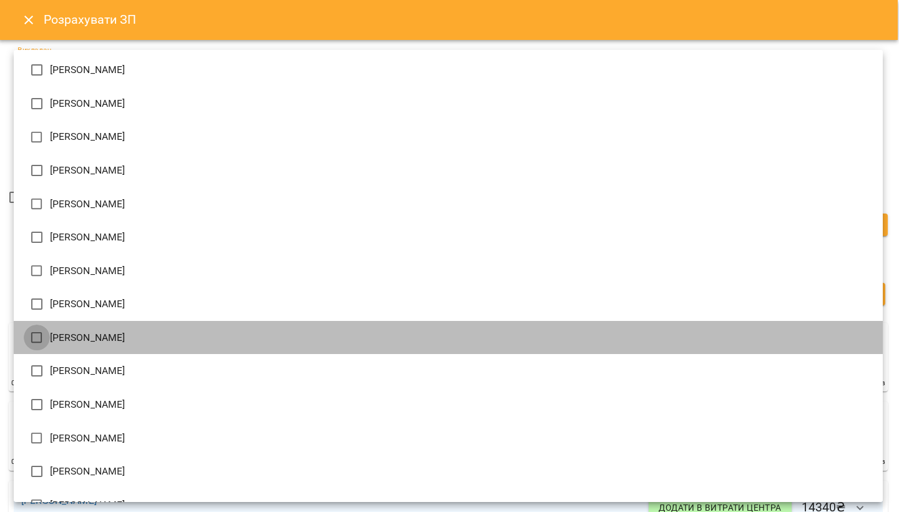
type input "**********"
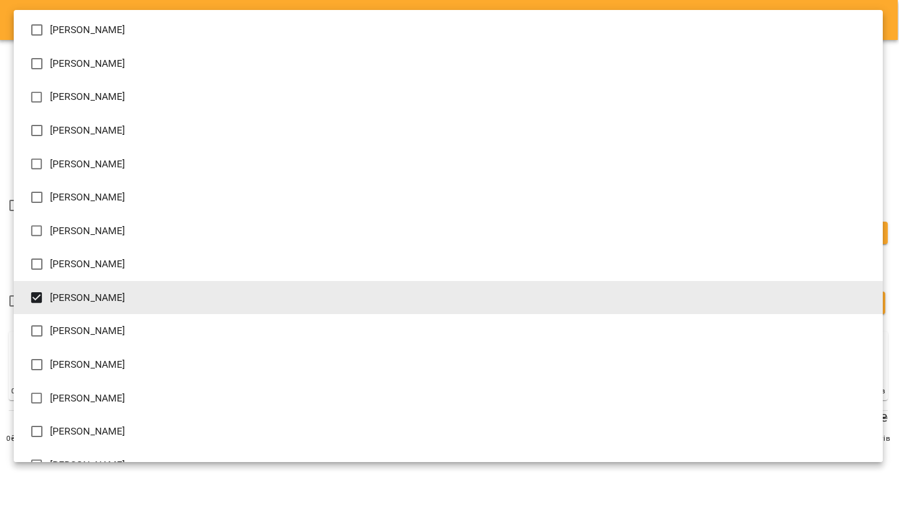
click at [895, 307] on div at bounding box center [449, 256] width 899 height 512
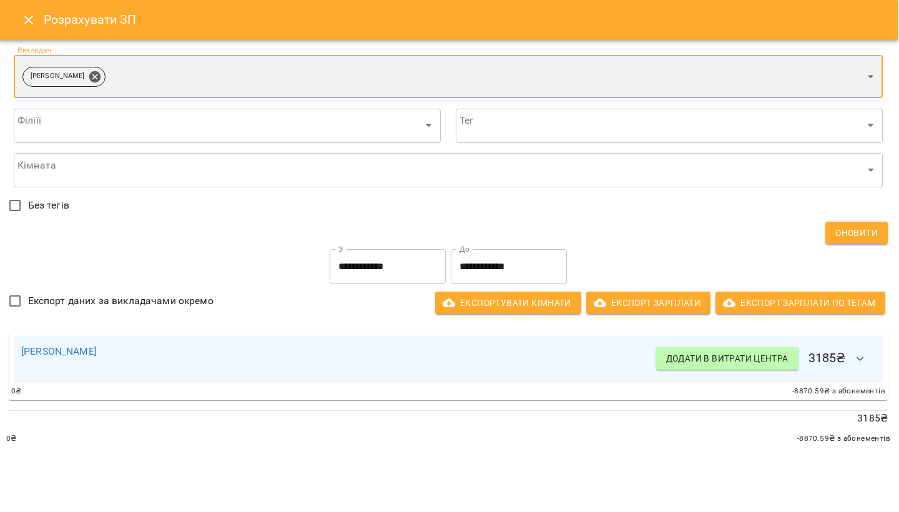
scroll to position [0, 2]
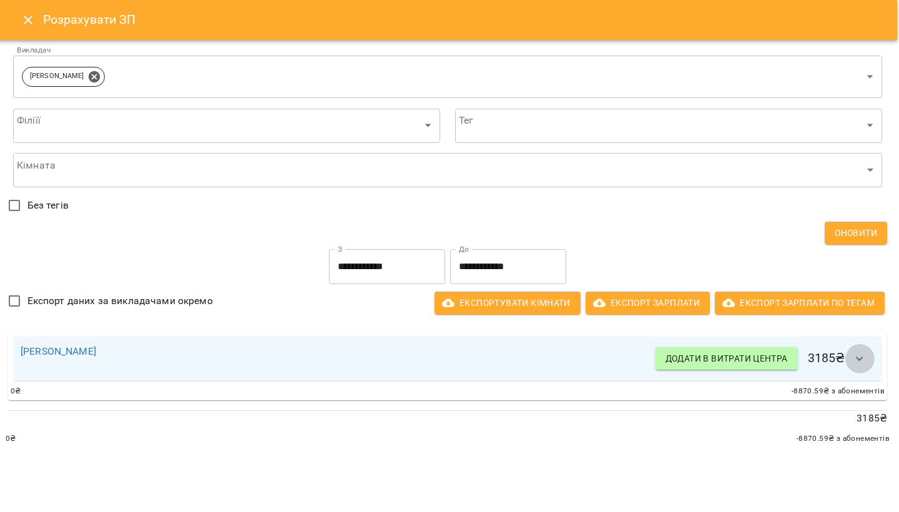
click at [861, 360] on icon "button" at bounding box center [859, 359] width 7 height 4
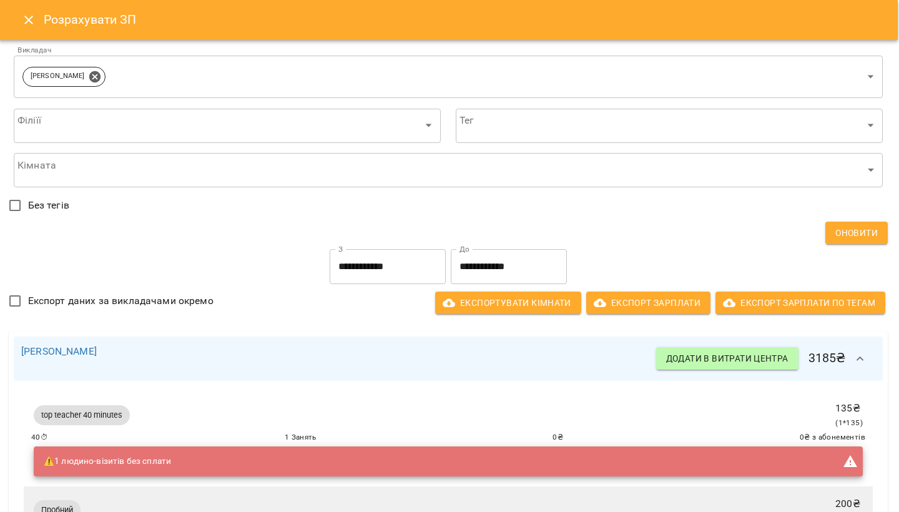
scroll to position [0, 1]
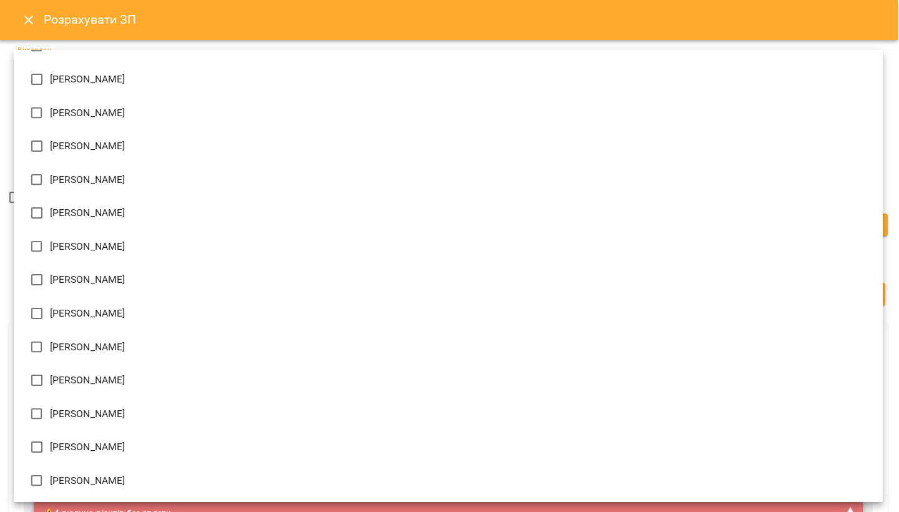
scroll to position [293, 0]
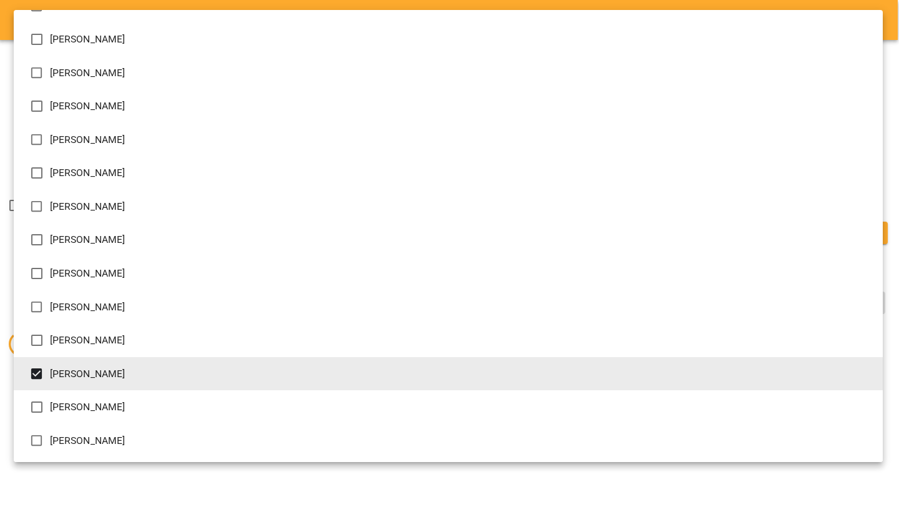
type input "**********"
click at [891, 177] on div at bounding box center [449, 256] width 899 height 512
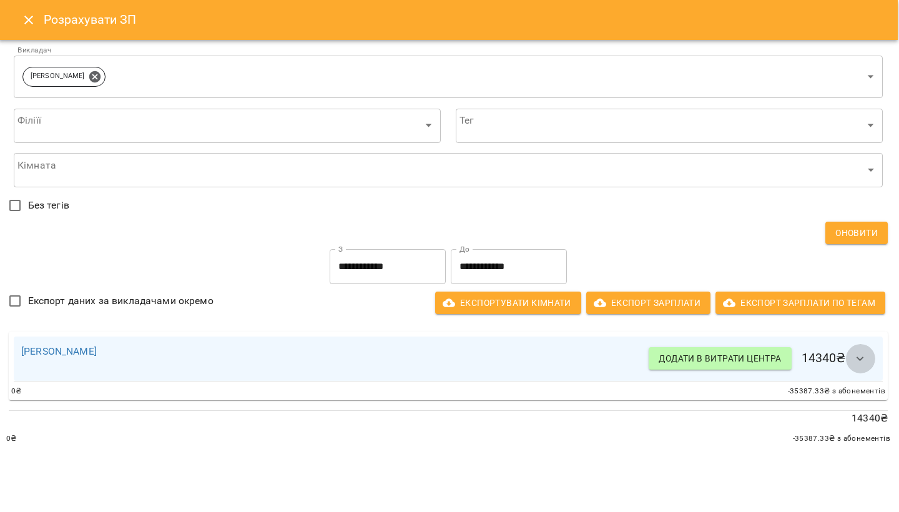
click at [858, 355] on icon "button" at bounding box center [860, 359] width 15 height 15
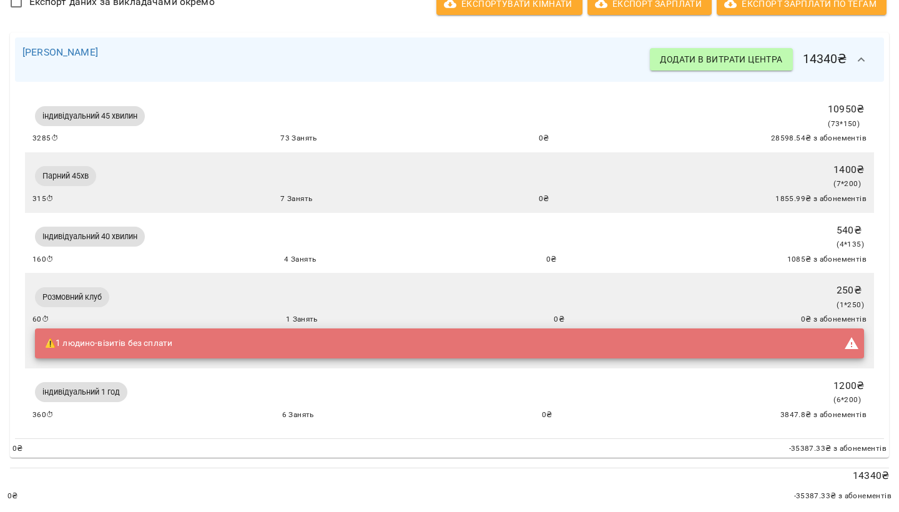
scroll to position [296, 0]
